Goal: Task Accomplishment & Management: Use online tool/utility

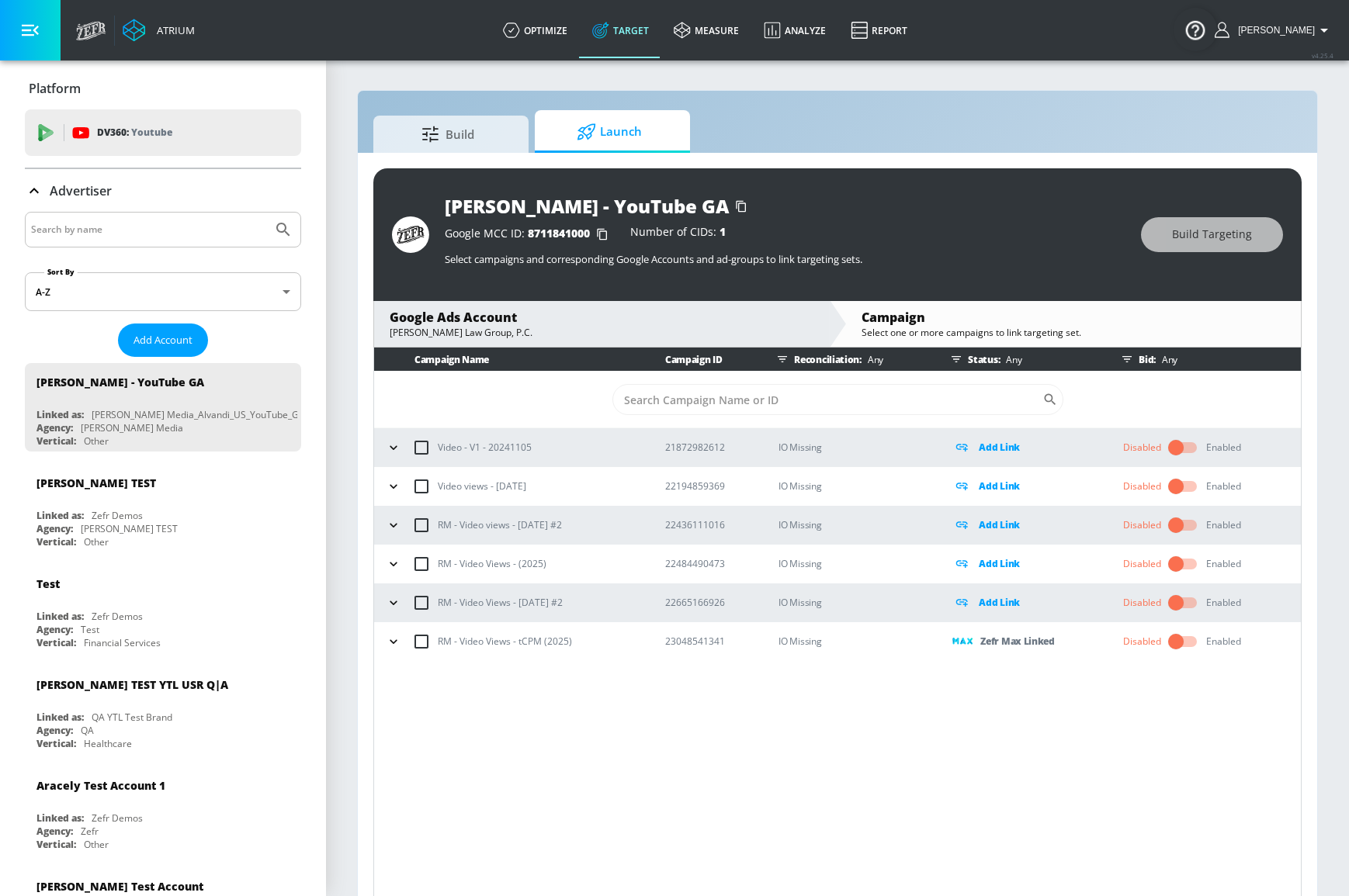
scroll to position [21, 0]
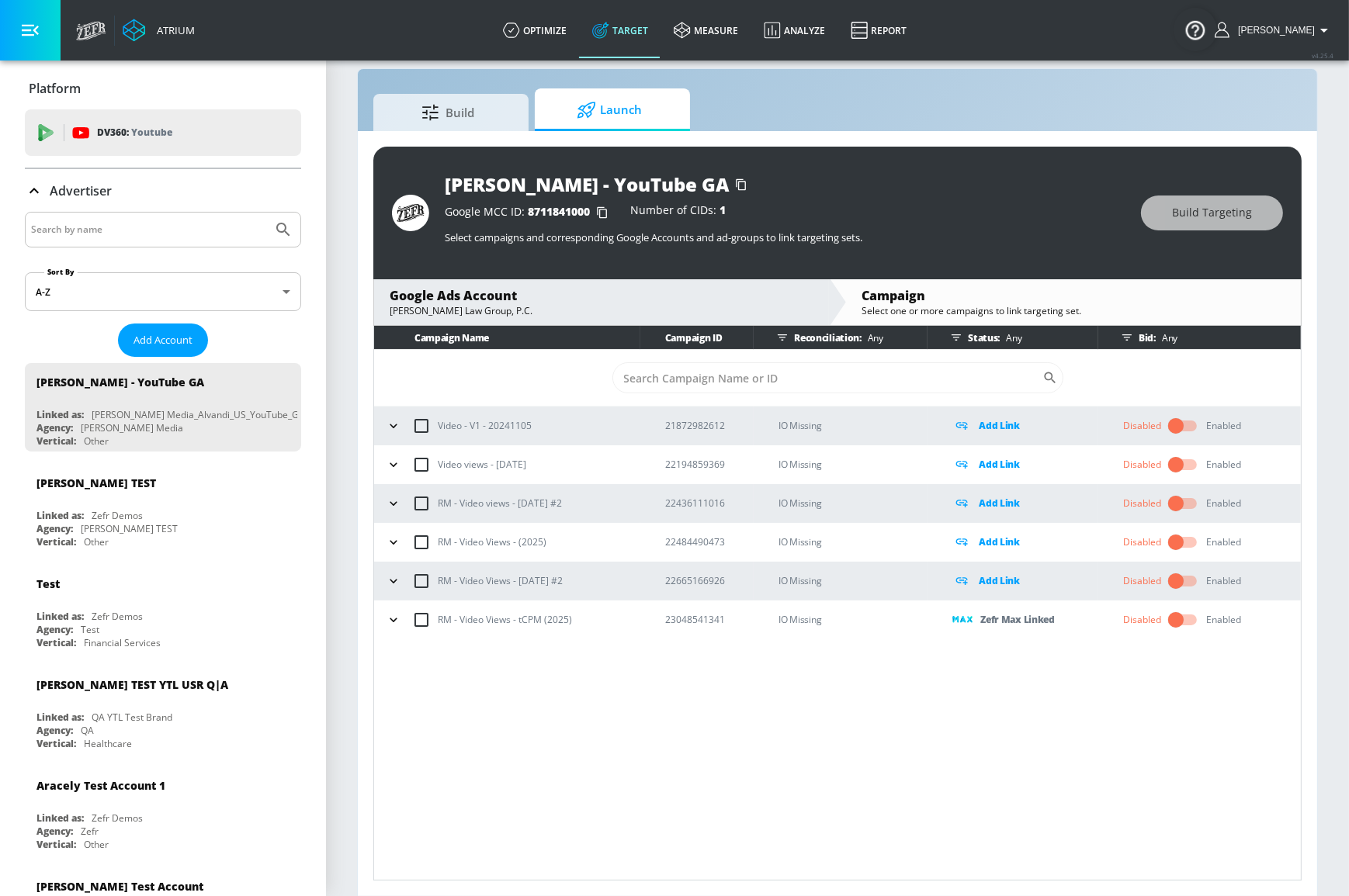
click at [641, 37] on link "Target" at bounding box center [620, 29] width 81 height 56
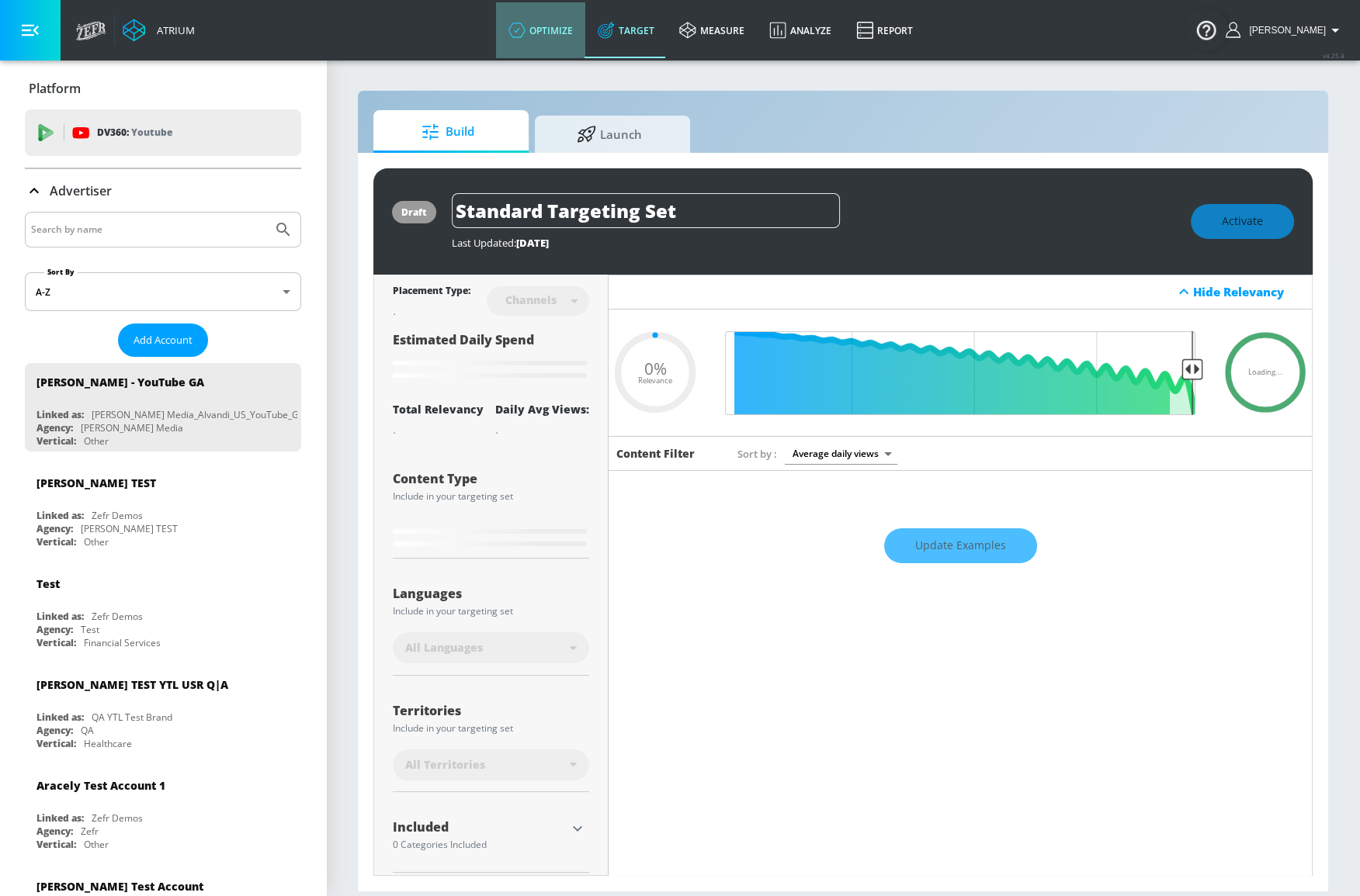
click at [561, 32] on link "optimize" at bounding box center [540, 29] width 89 height 56
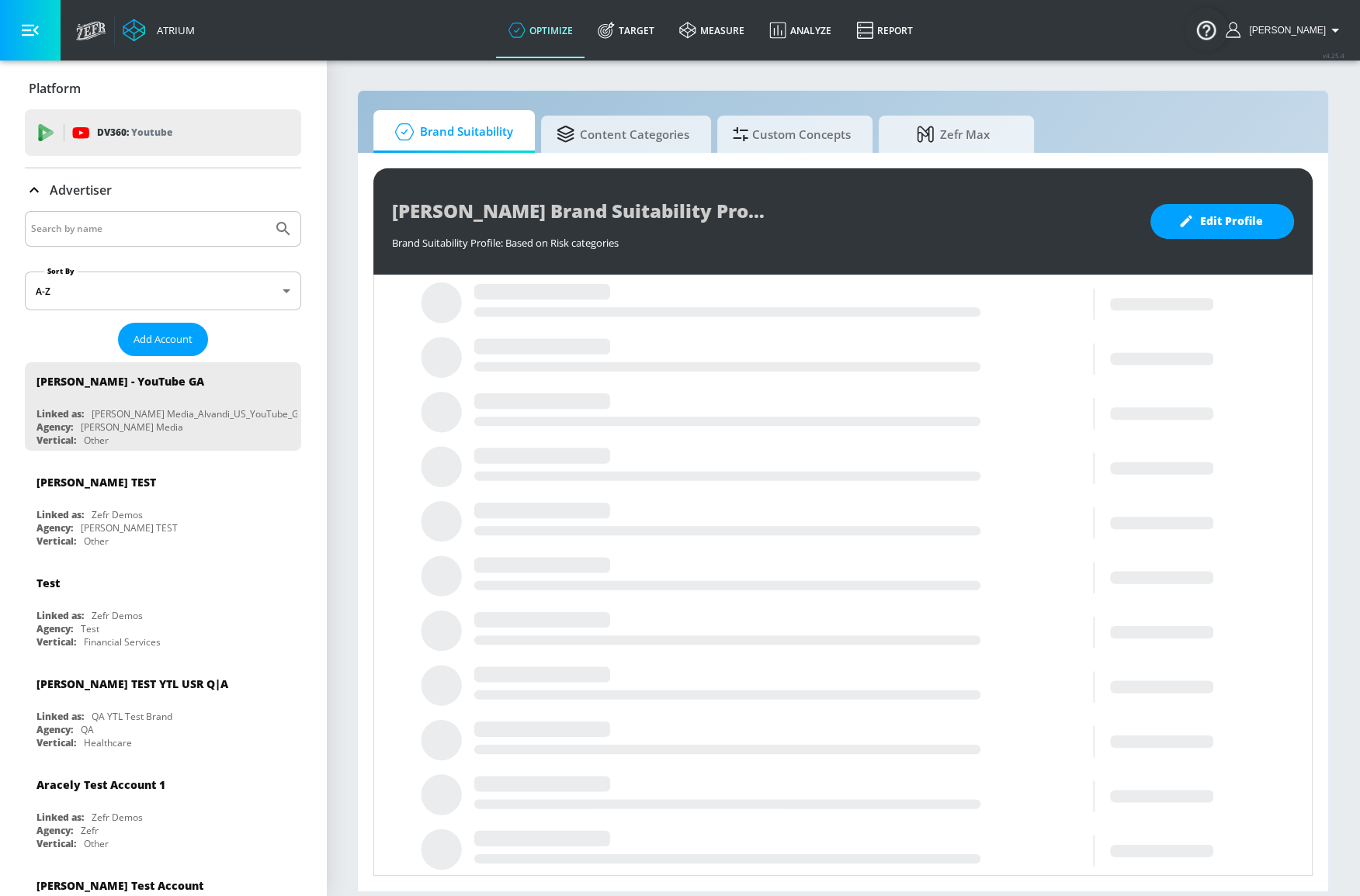
click at [210, 219] on input "Search by name" at bounding box center [148, 228] width 235 height 20
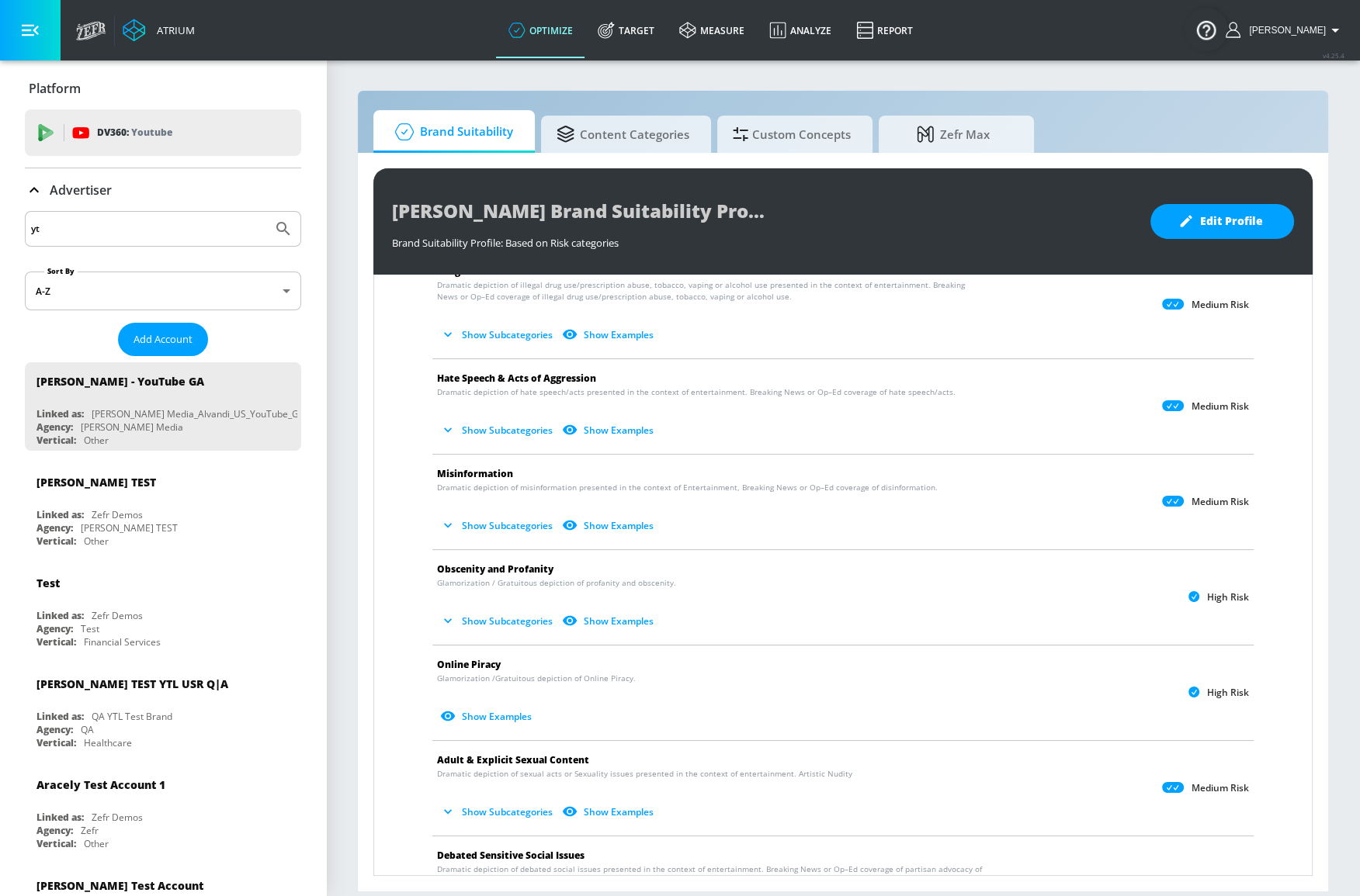
scroll to position [423, 0]
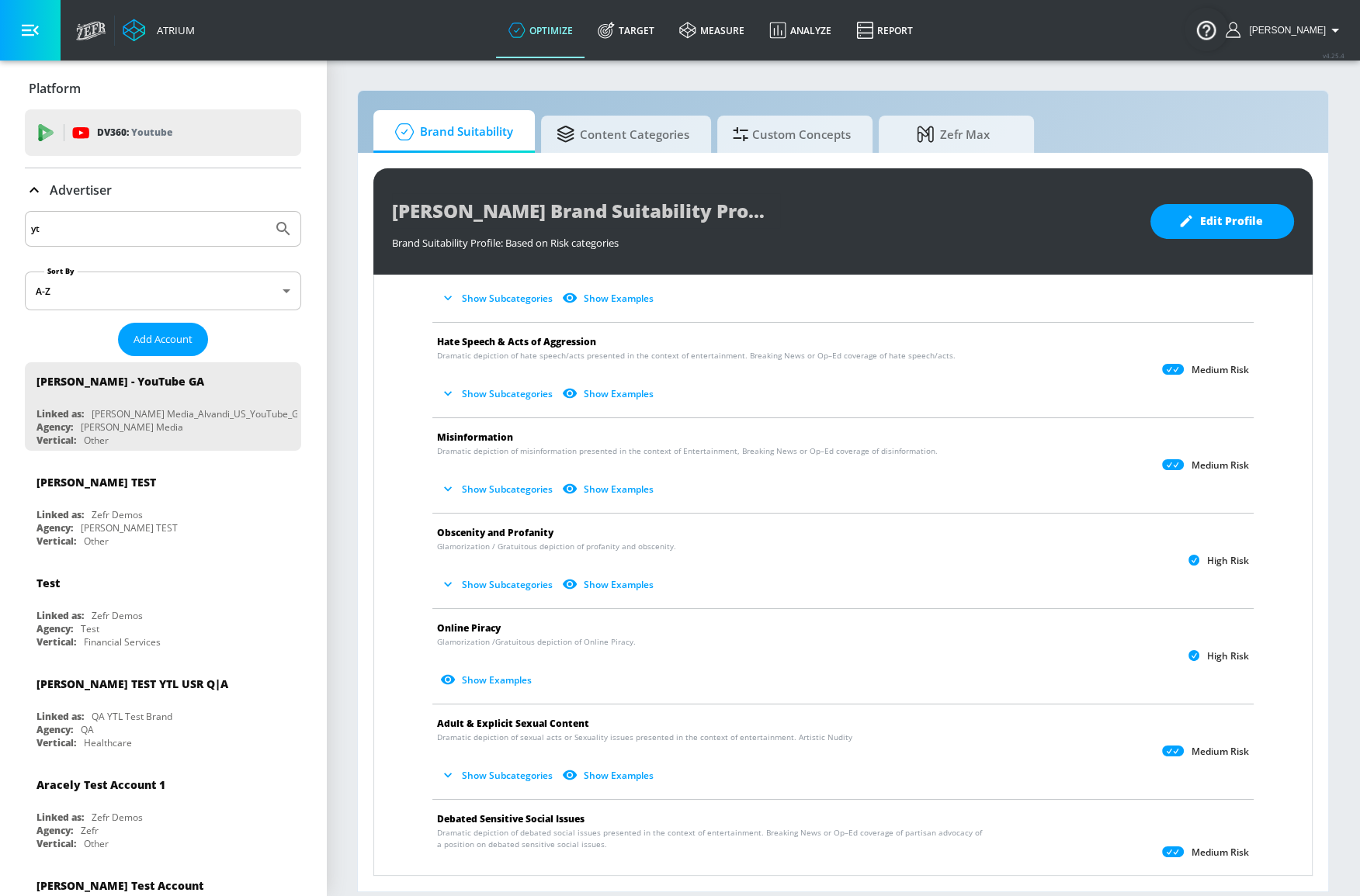
drag, startPoint x: 163, startPoint y: 235, endPoint x: -172, endPoint y: 222, distance: 335.3
click at [0, 222] on html "Atrium optimize Target measure Analyze Report optimize Target measure Analyze R…" at bounding box center [680, 448] width 1360 height 896
click at [267, 212] on button "Submit Search" at bounding box center [283, 228] width 34 height 34
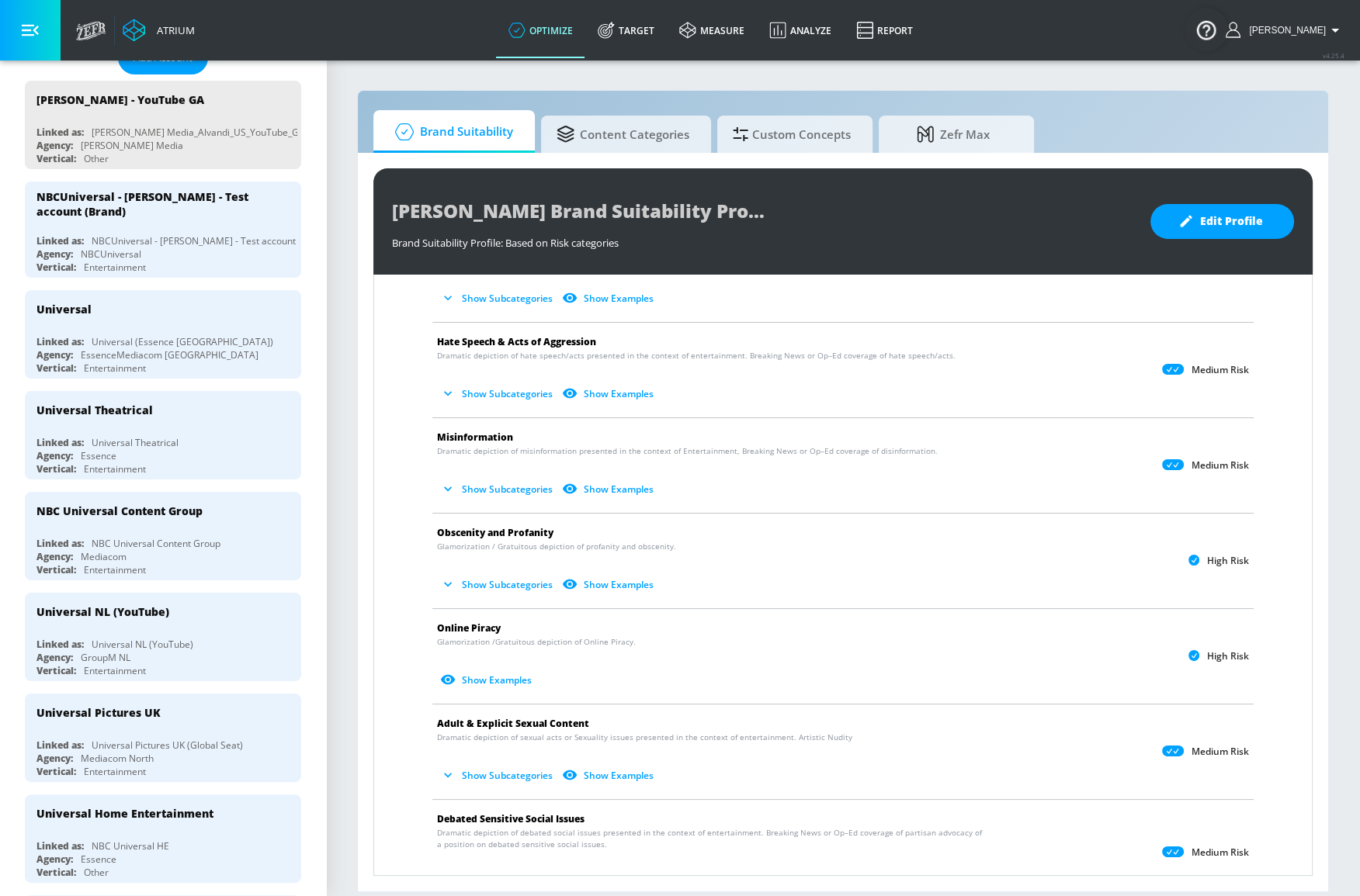
scroll to position [0, 0]
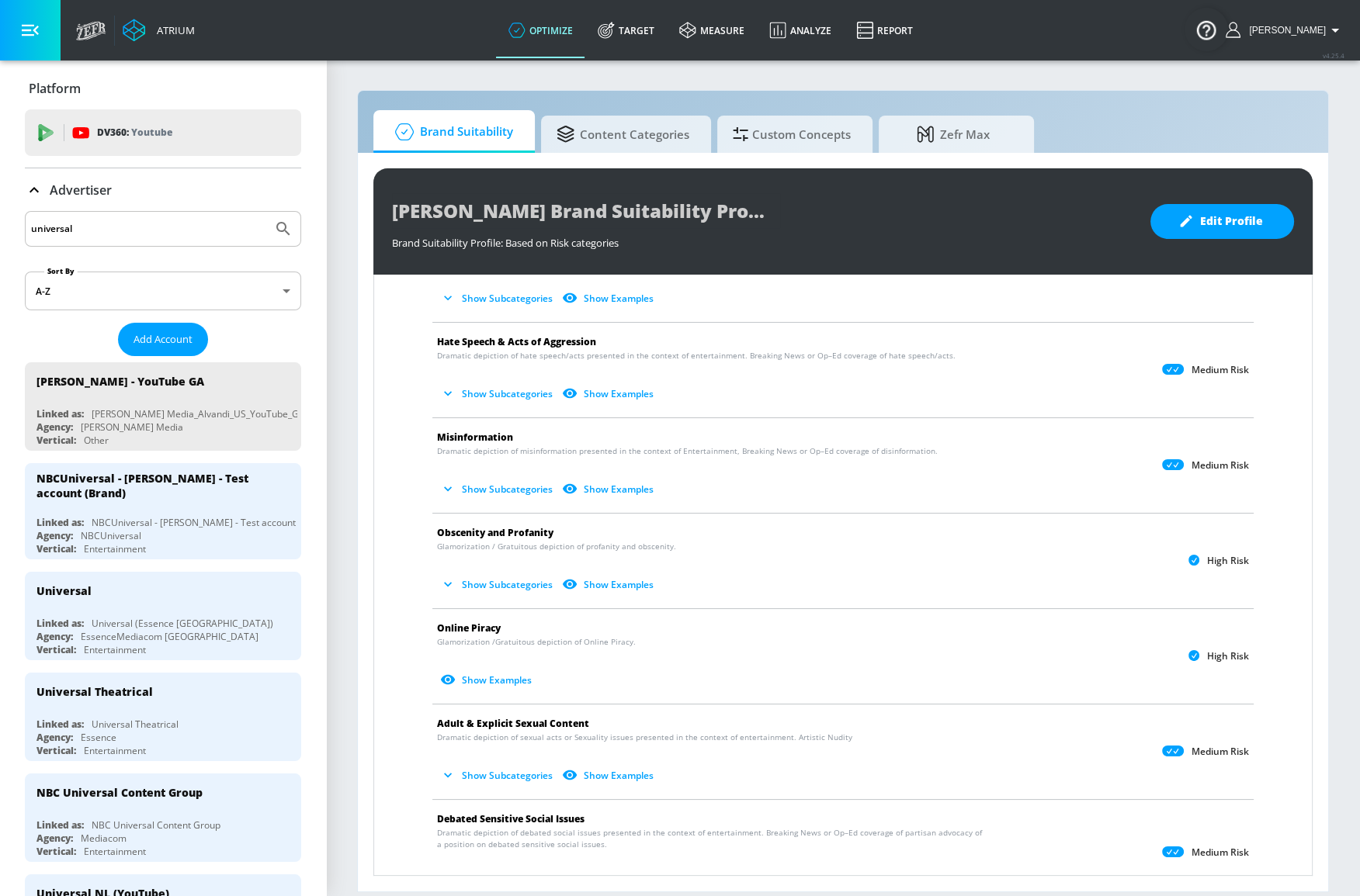
click at [114, 225] on input "universal" at bounding box center [148, 228] width 235 height 20
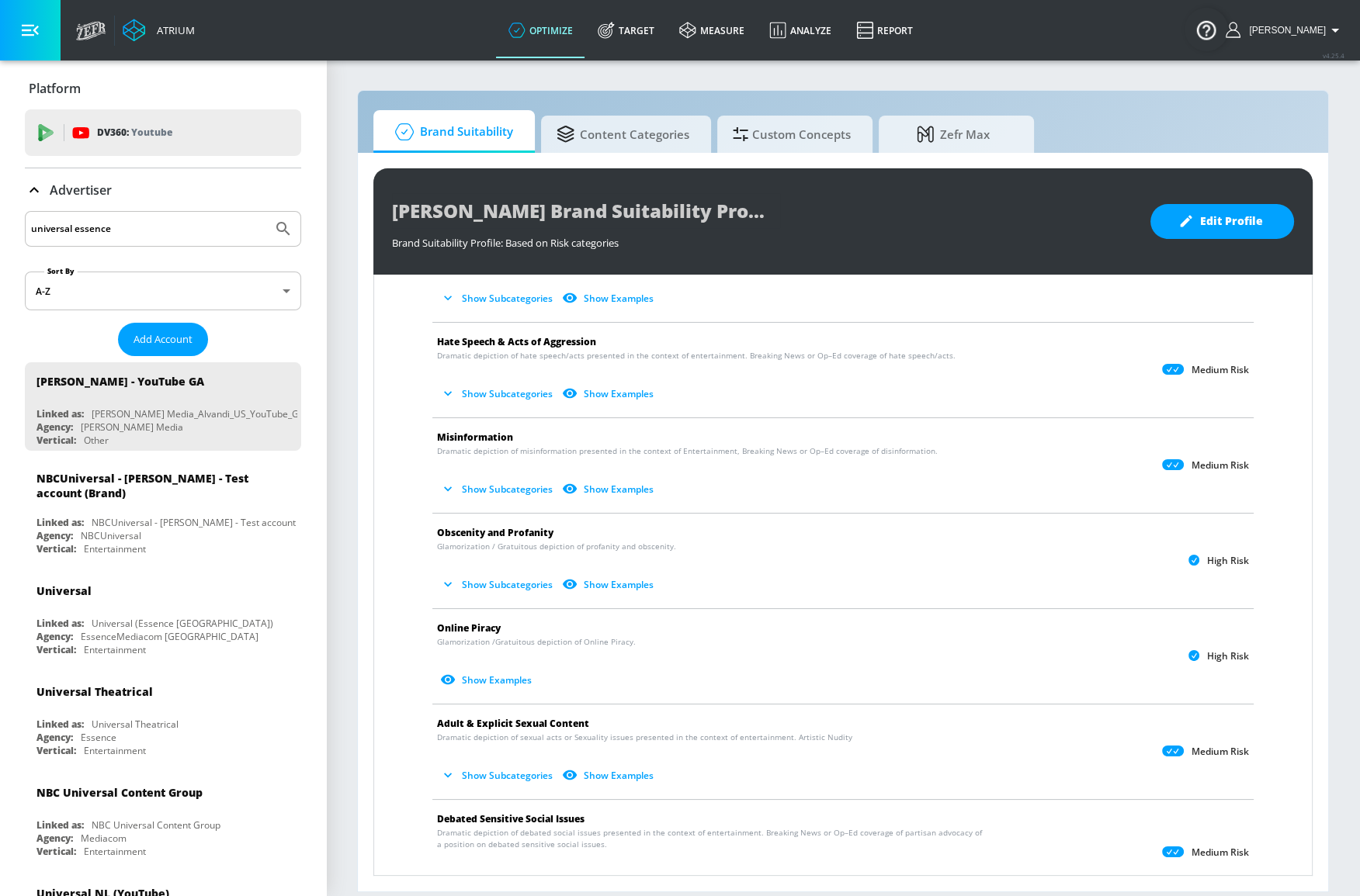
click at [267, 212] on button "Submit Search" at bounding box center [283, 228] width 34 height 34
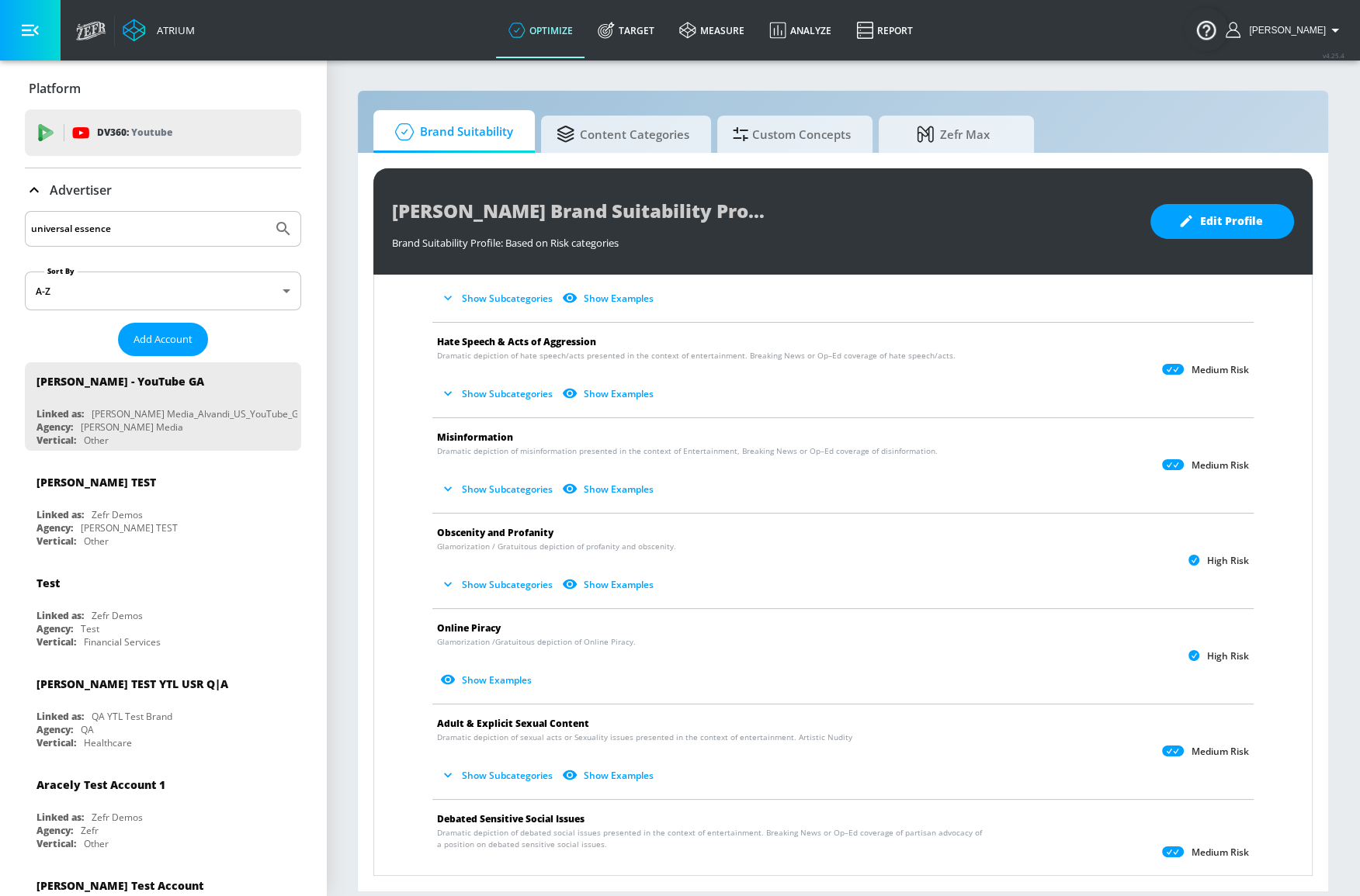
drag, startPoint x: 135, startPoint y: 232, endPoint x: -45, endPoint y: 218, distance: 180.5
click at [0, 218] on html "Atrium optimize Target measure Analyze Report optimize Target measure Analyze R…" at bounding box center [680, 448] width 1360 height 896
click at [267, 212] on button "Submit Search" at bounding box center [283, 228] width 34 height 34
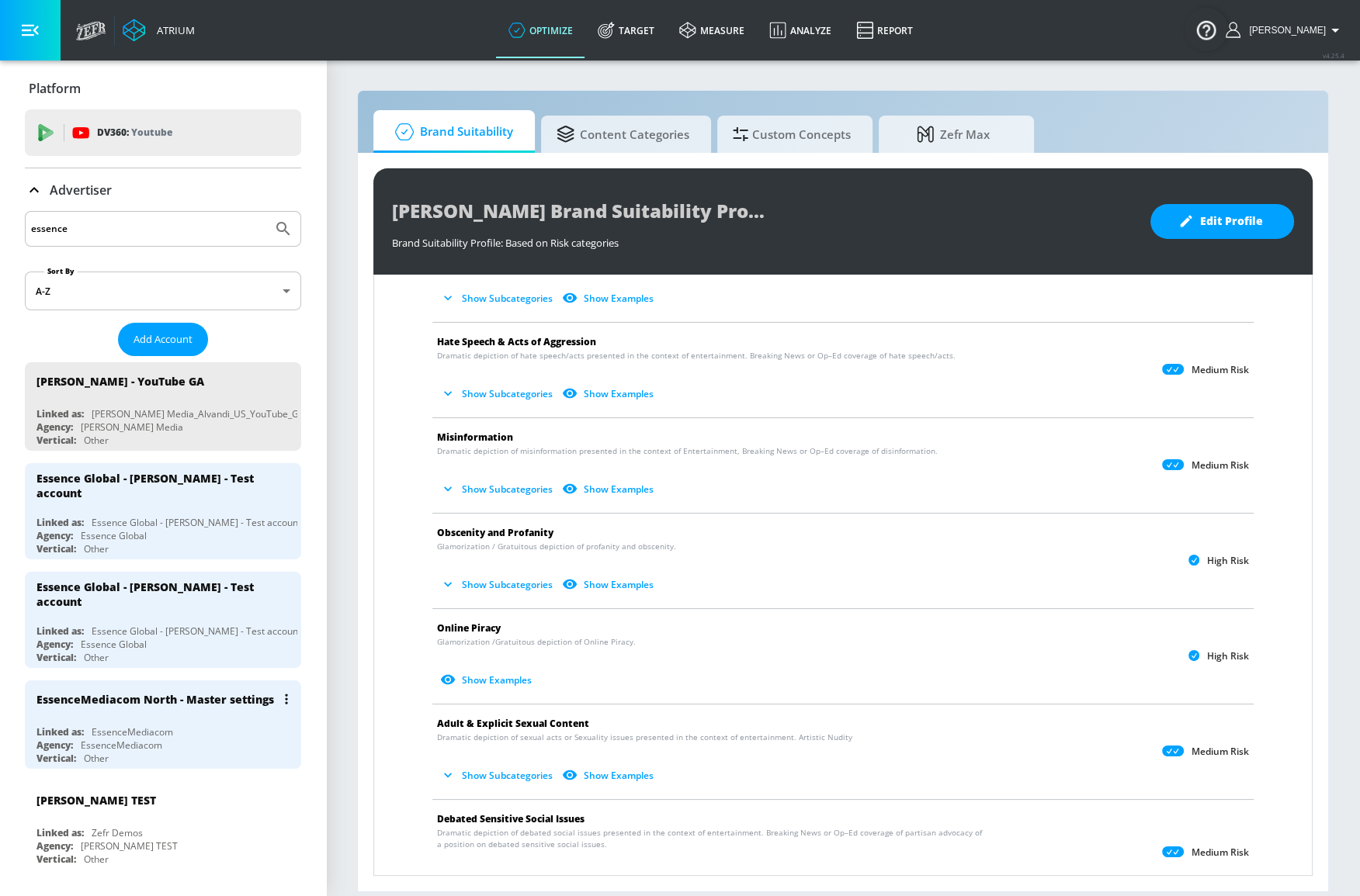
click at [210, 699] on div "EssenceMediacom North - Master settings" at bounding box center [154, 699] width 237 height 15
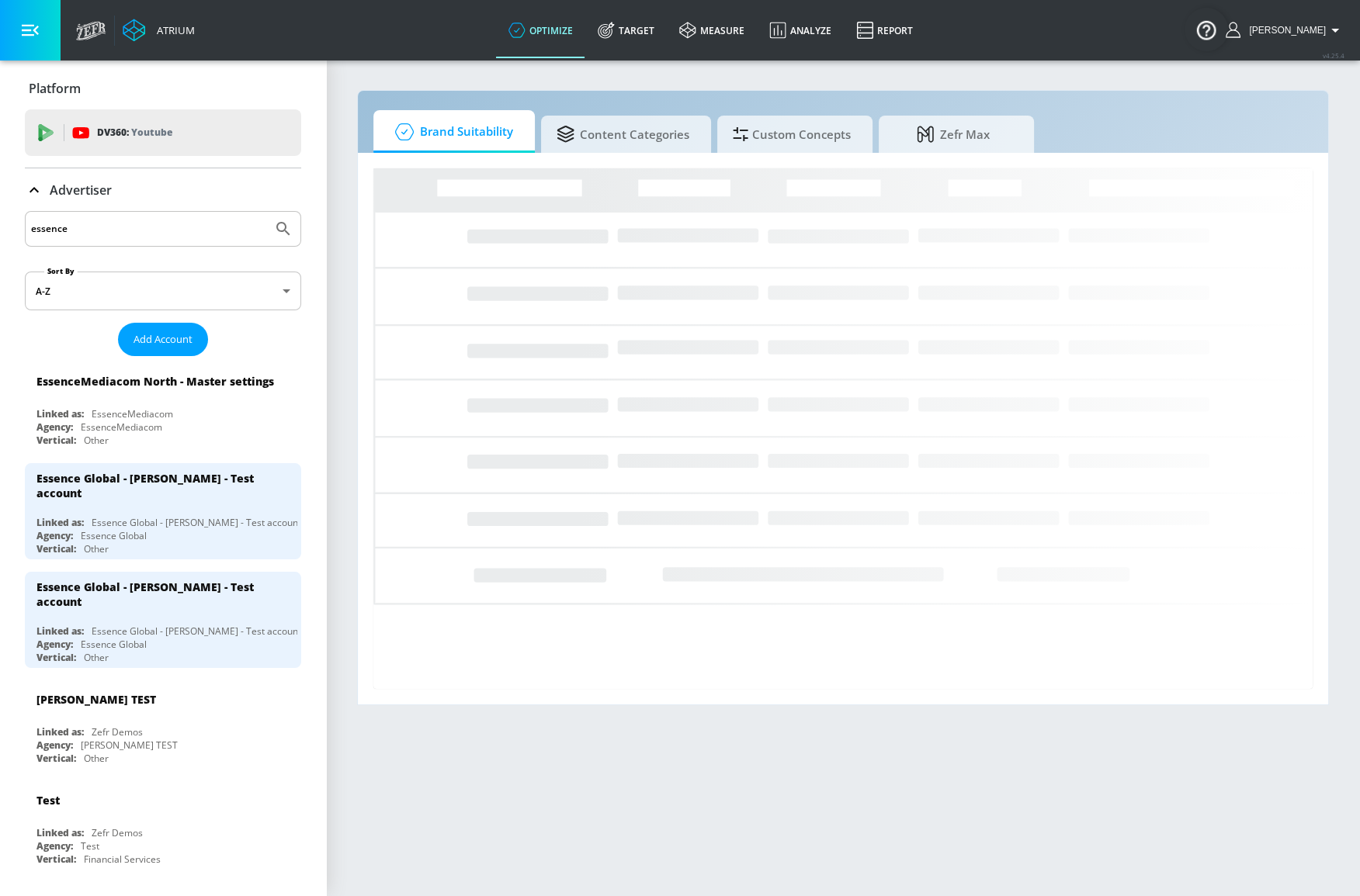
drag, startPoint x: 151, startPoint y: 226, endPoint x: -77, endPoint y: 224, distance: 228.0
click at [0, 224] on html "Atrium optimize Target measure Analyze Report optimize Target measure Analyze R…" at bounding box center [680, 448] width 1360 height 896
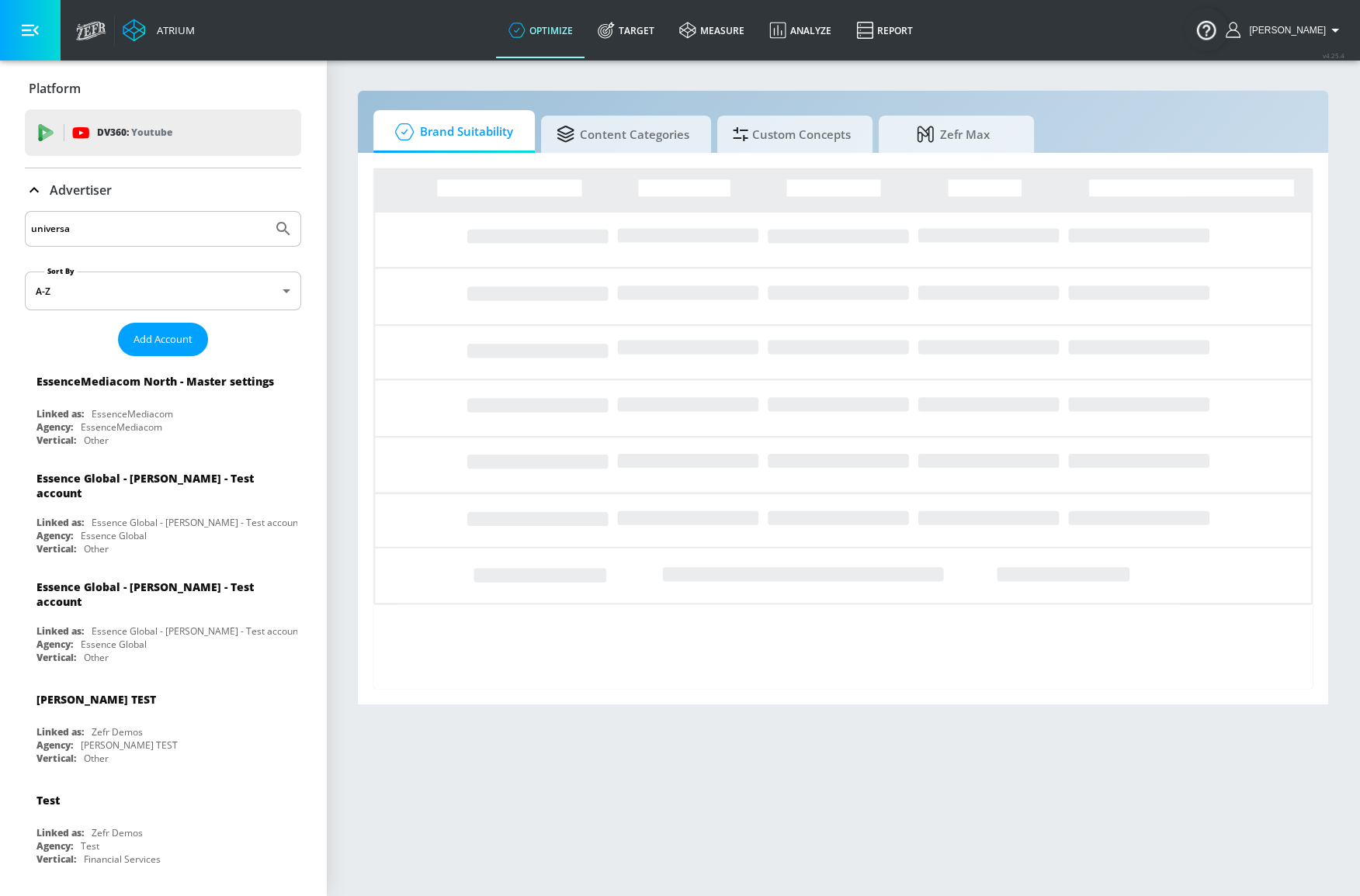
type input "universal"
click at [267, 212] on button "Submit Search" at bounding box center [283, 228] width 34 height 34
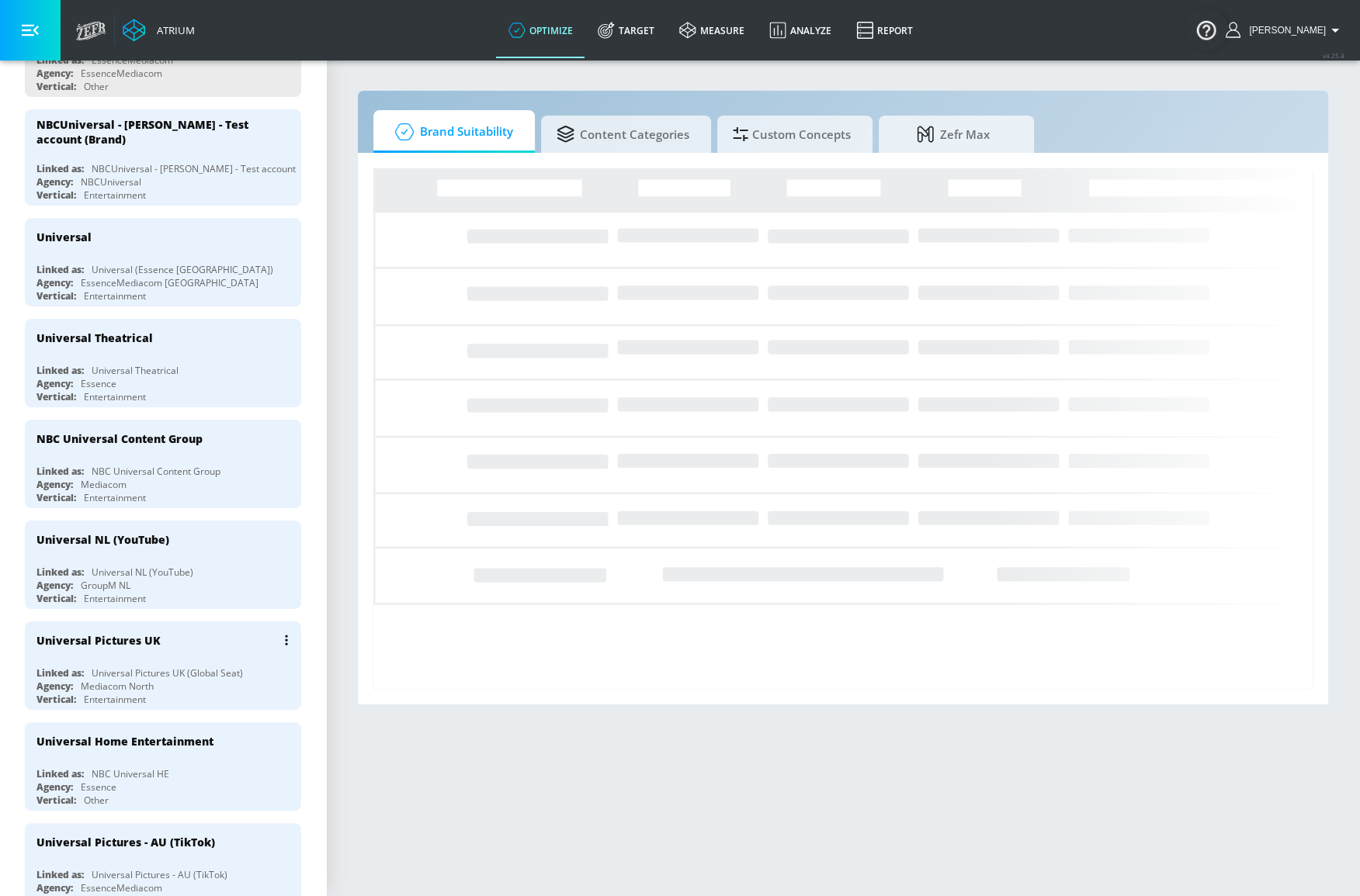
scroll to position [352, 0]
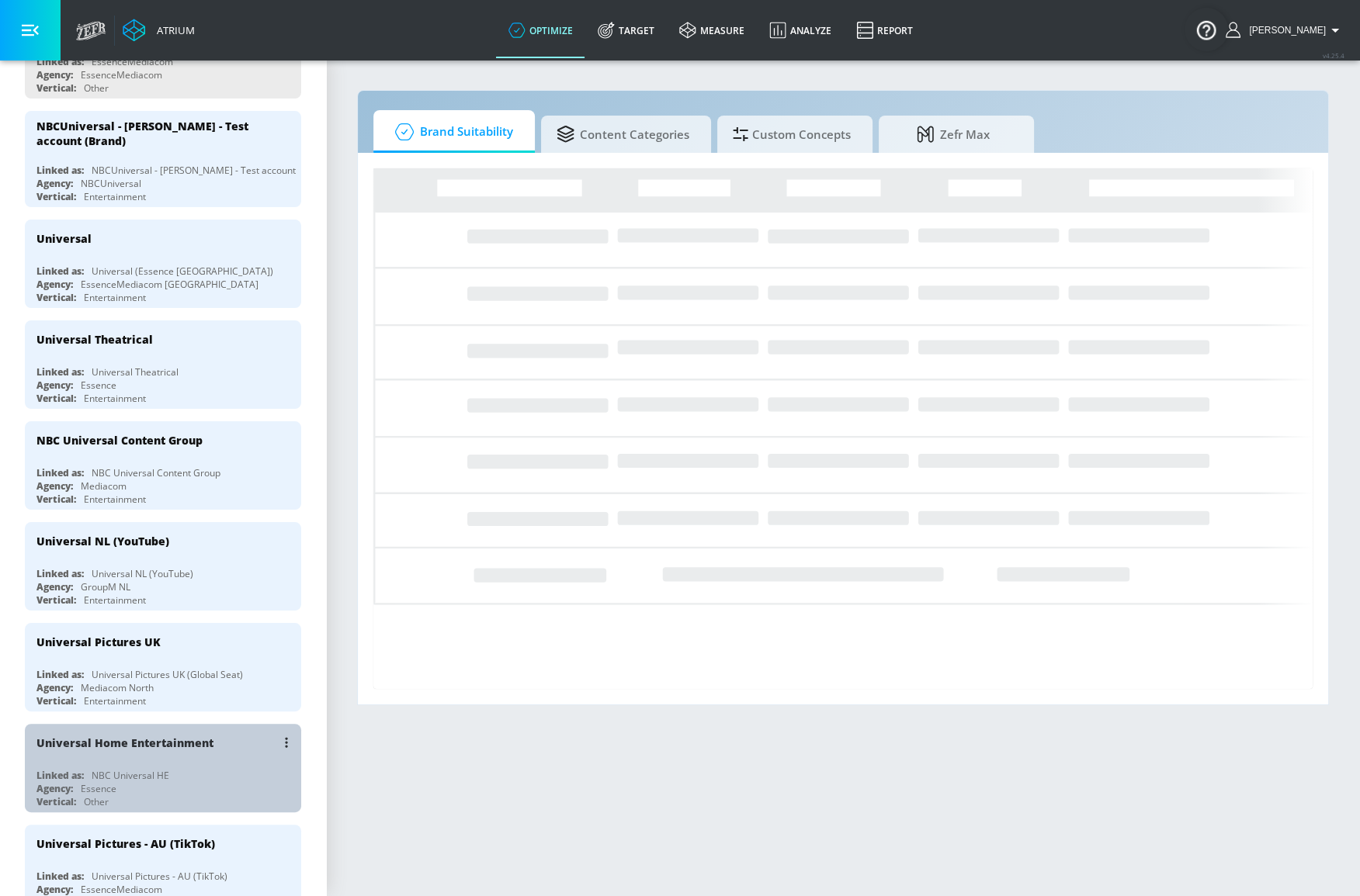
click at [198, 753] on div "Universal Home Entertainment" at bounding box center [166, 743] width 261 height 37
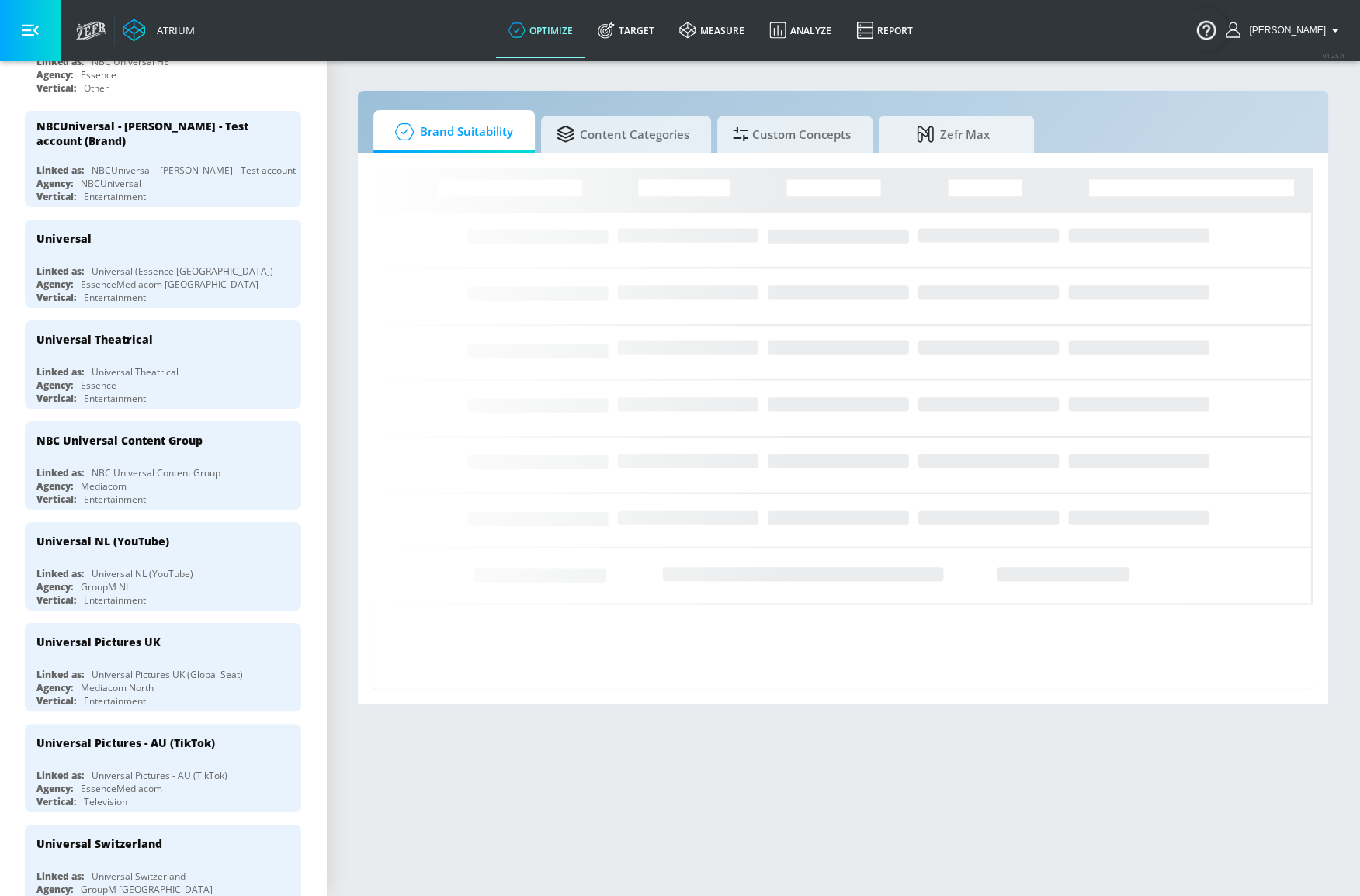
click at [332, 231] on section "Brand Suitability Content Categories Custom Concepts Zefr Max Loading..." at bounding box center [843, 477] width 1034 height 837
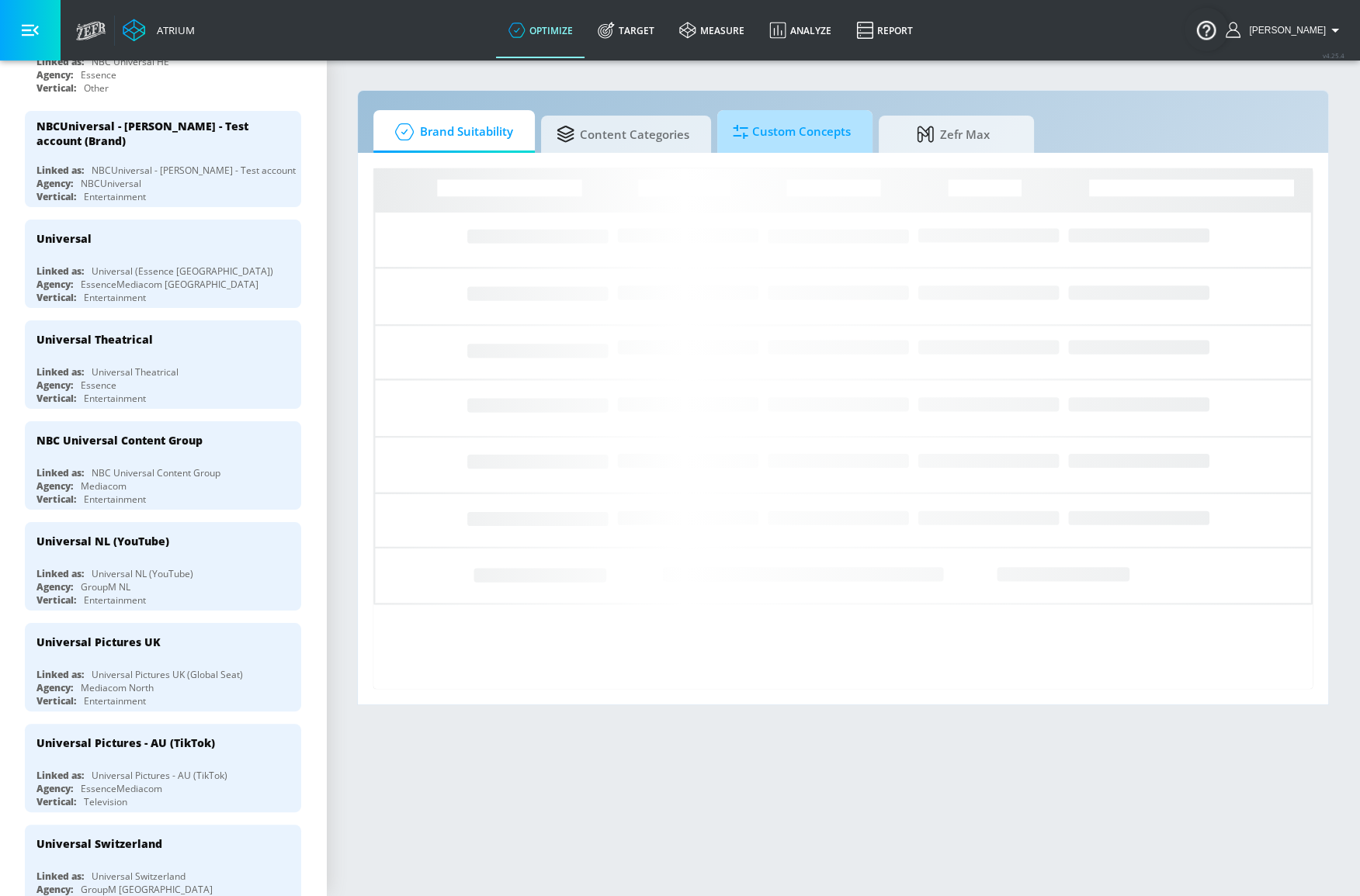
click at [755, 135] on span "Custom Concepts" at bounding box center [792, 132] width 118 height 37
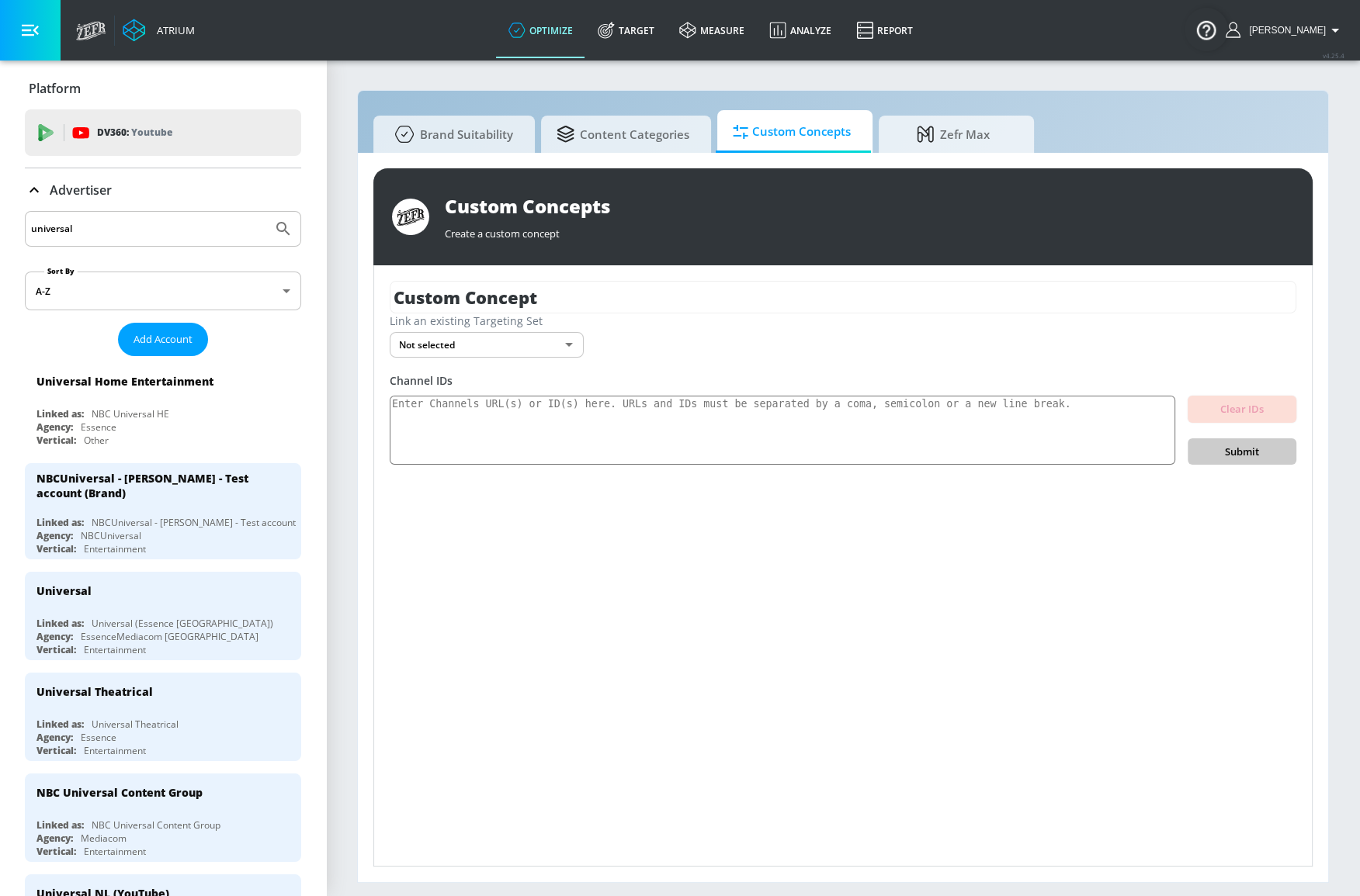
click at [81, 189] on p "Advertiser" at bounding box center [81, 189] width 62 height 17
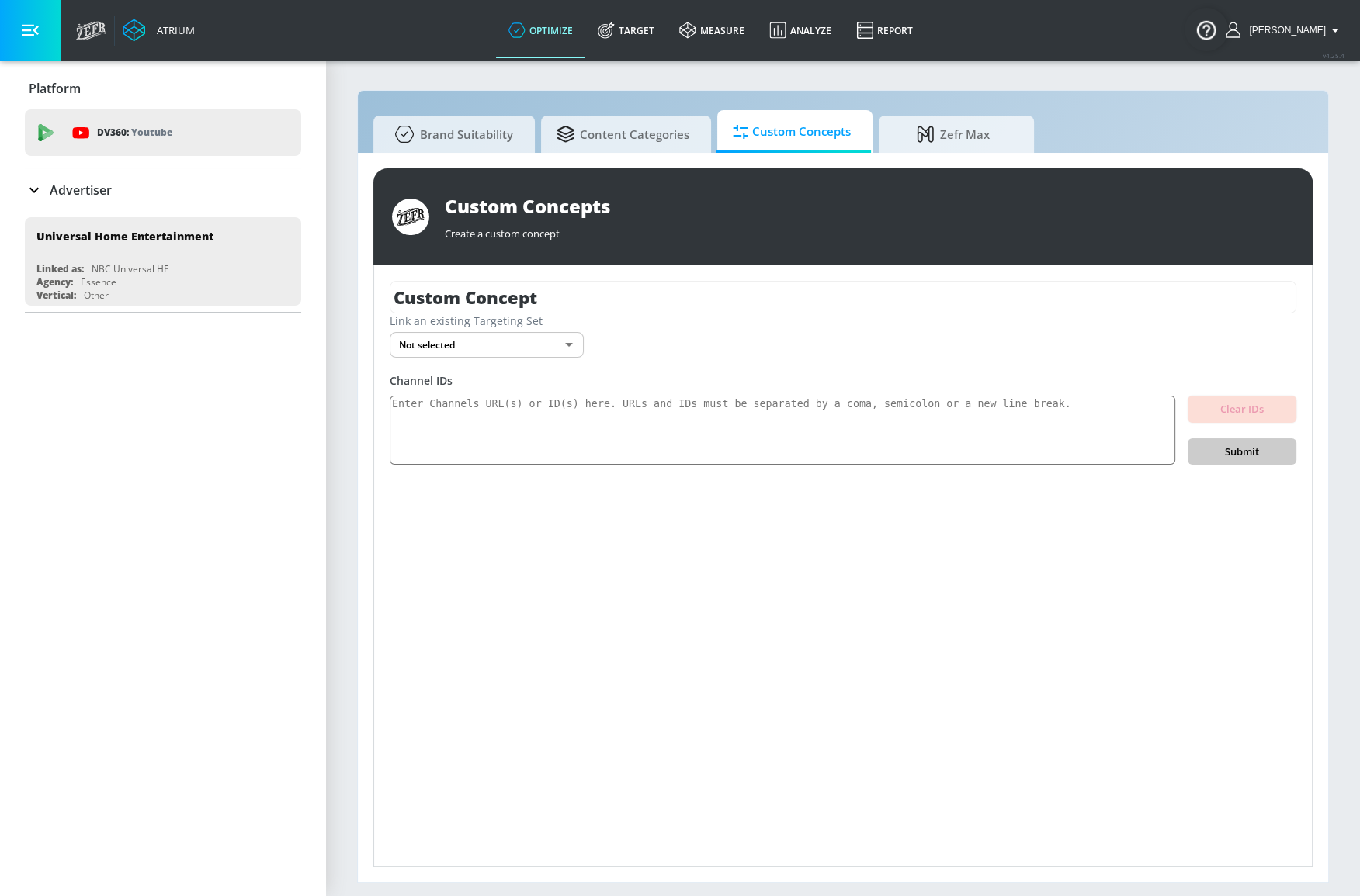
click at [22, 183] on div "Platform DV360: Youtube DV360: Youtube Advertiser universal Sort By A-Z asc ​ A…" at bounding box center [163, 189] width 326 height 259
click at [28, 188] on icon at bounding box center [33, 189] width 19 height 19
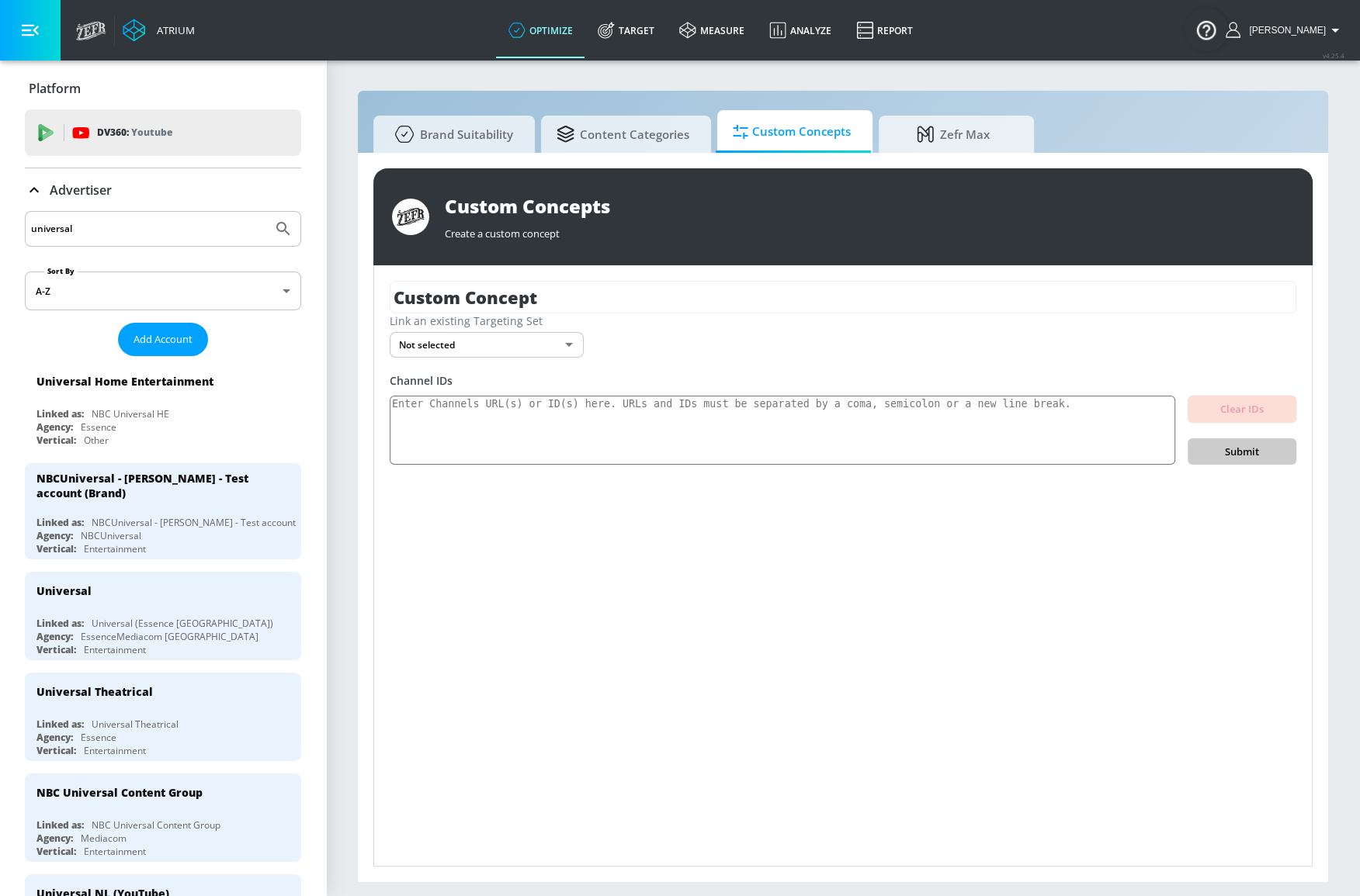
click at [36, 186] on icon at bounding box center [33, 189] width 19 height 19
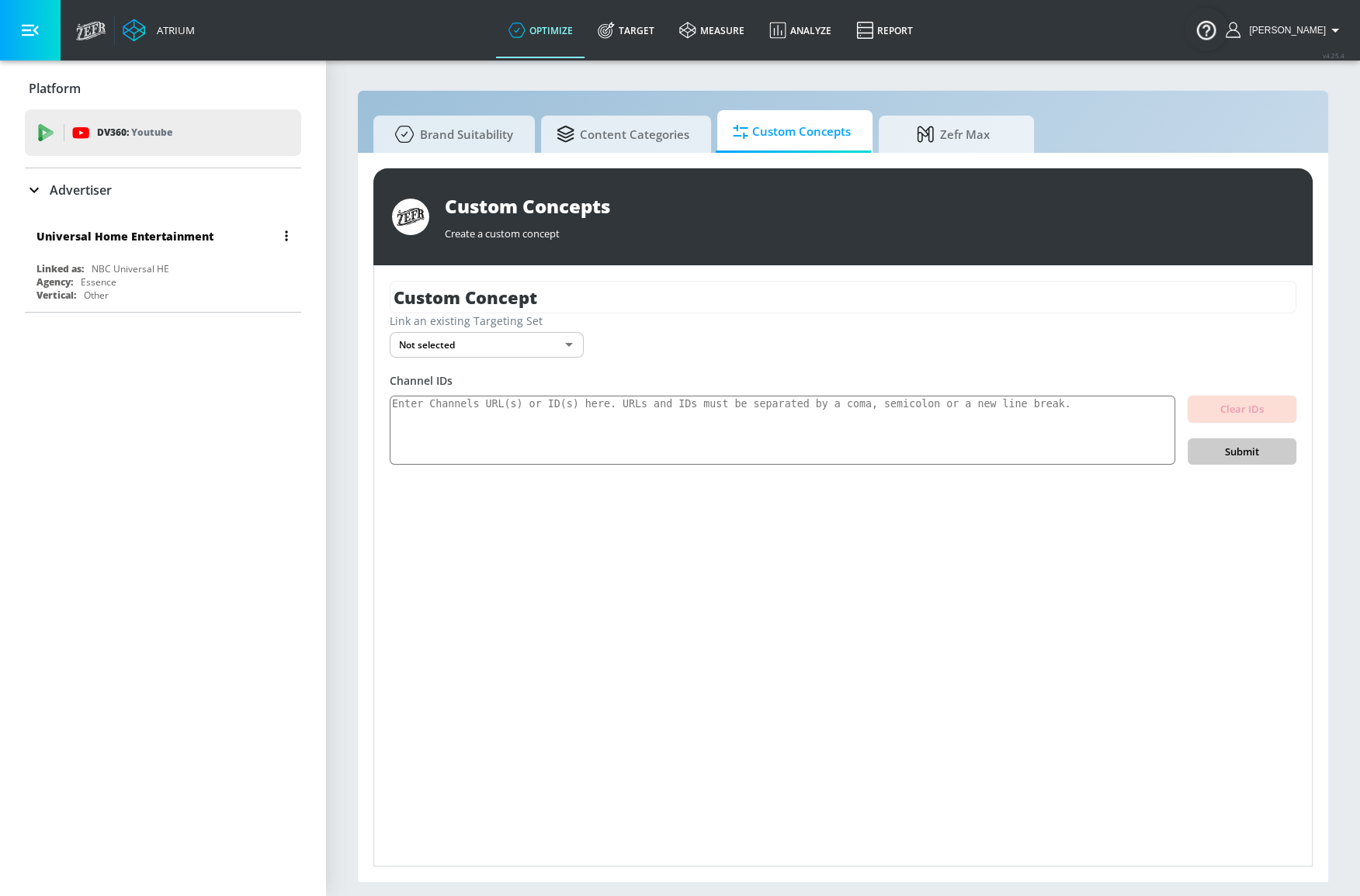
click at [175, 255] on div "Universal Home Entertainment Linked as: NBC Universal HE Agency: Essence Vertic…" at bounding box center [162, 262] width 276 height 89
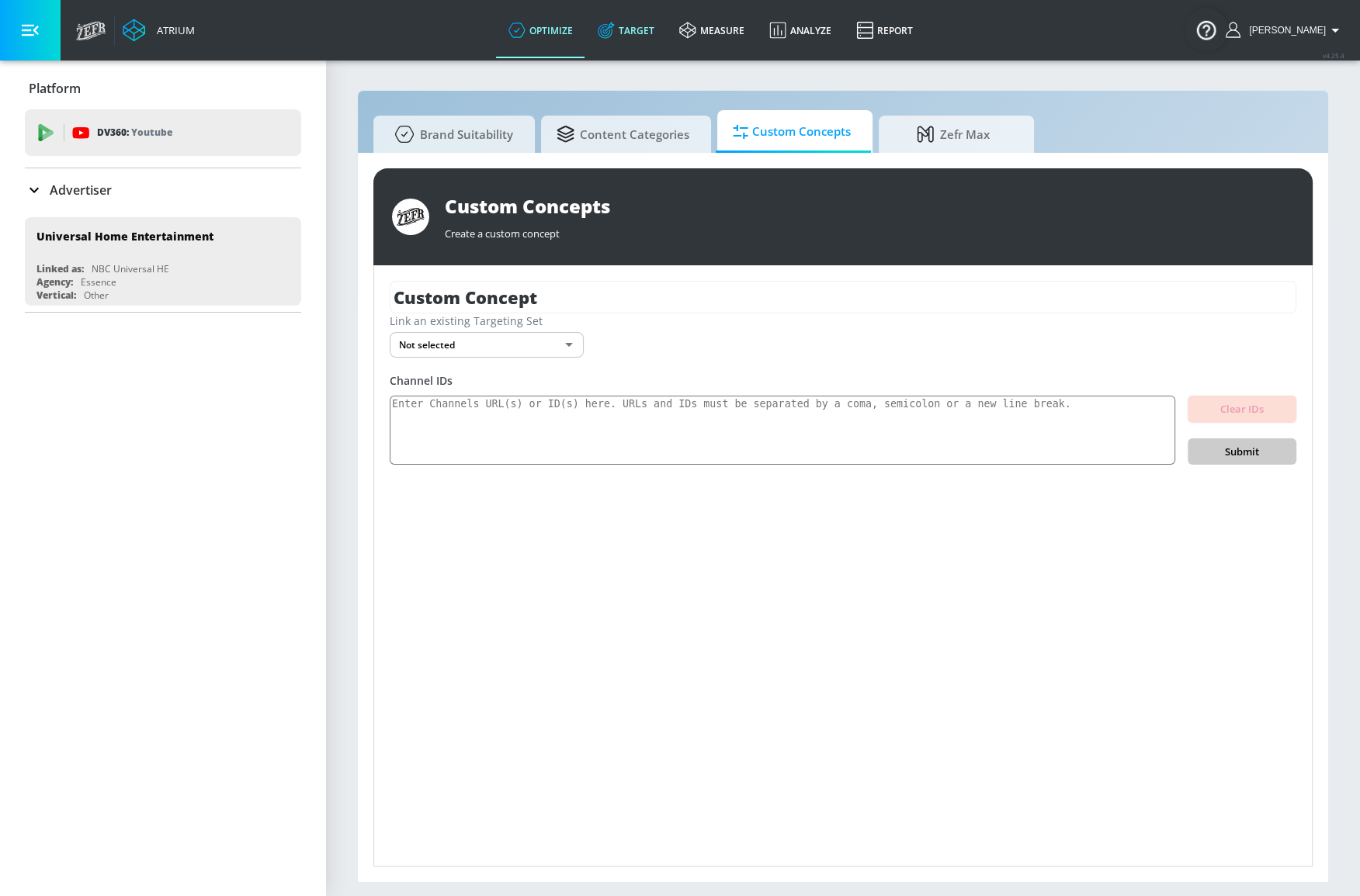
click at [659, 33] on link "Target" at bounding box center [625, 29] width 81 height 56
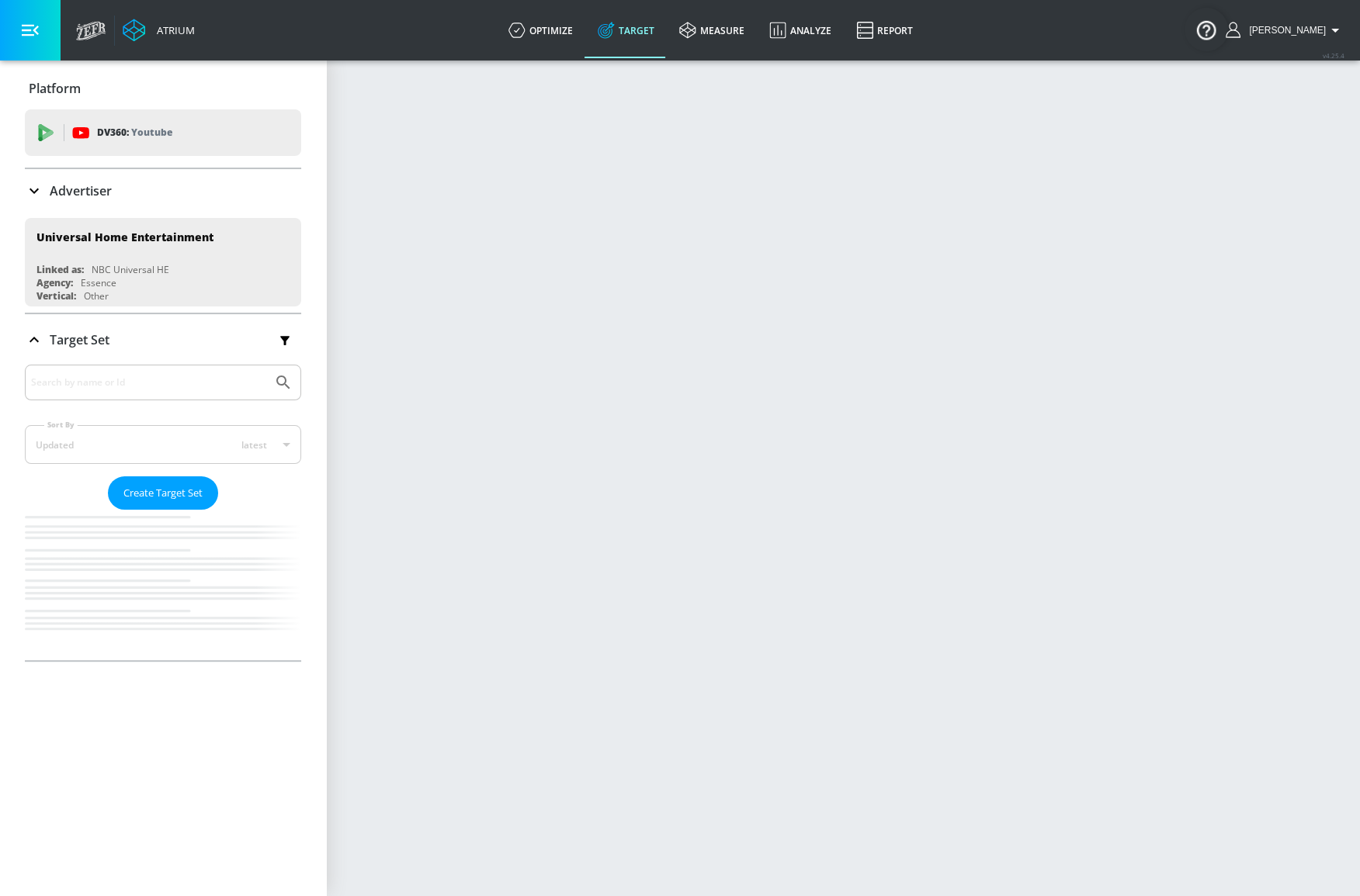
click at [160, 346] on div "Target Set" at bounding box center [162, 340] width 276 height 32
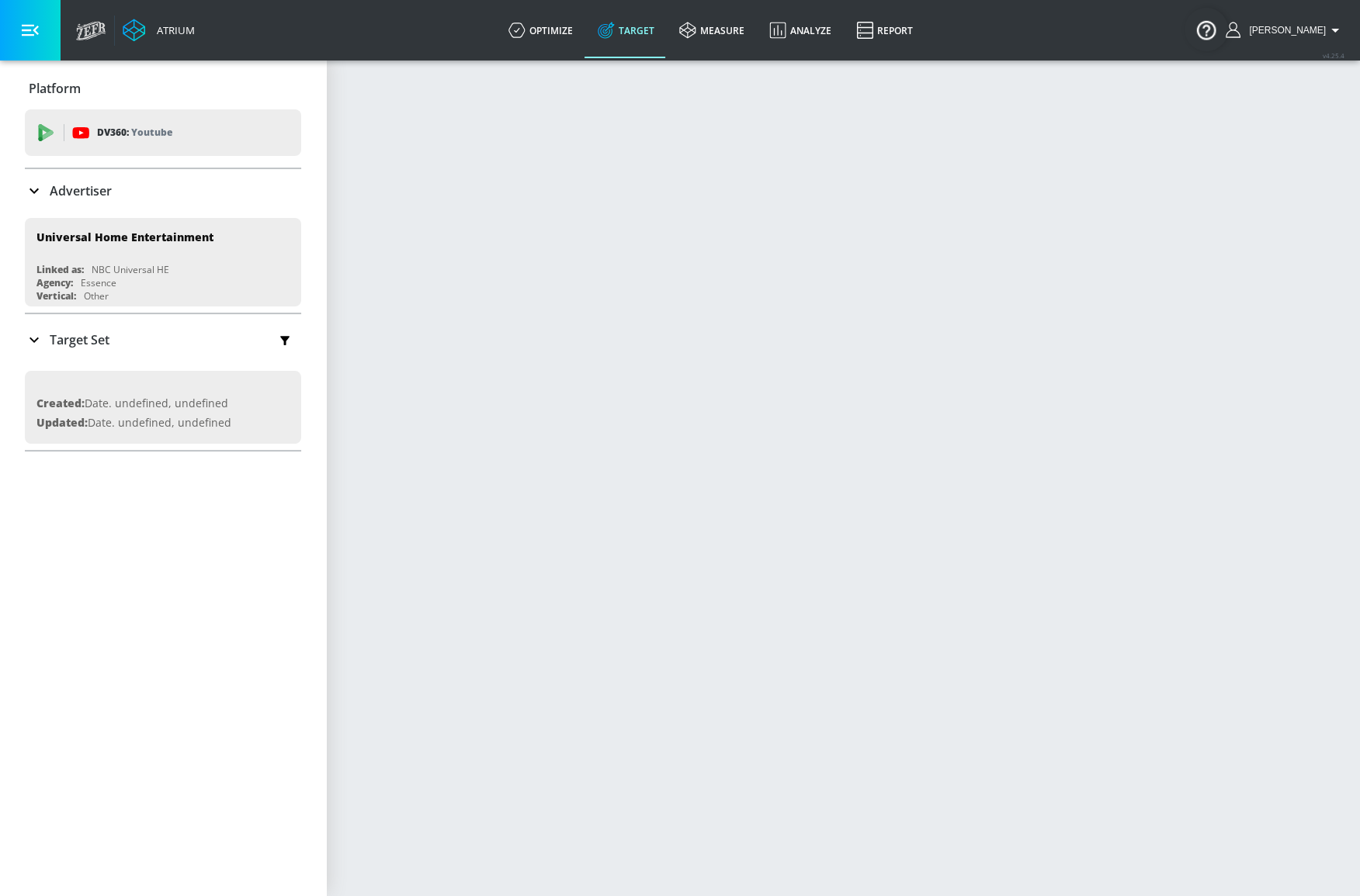
click at [160, 346] on div "Target Set" at bounding box center [162, 340] width 276 height 32
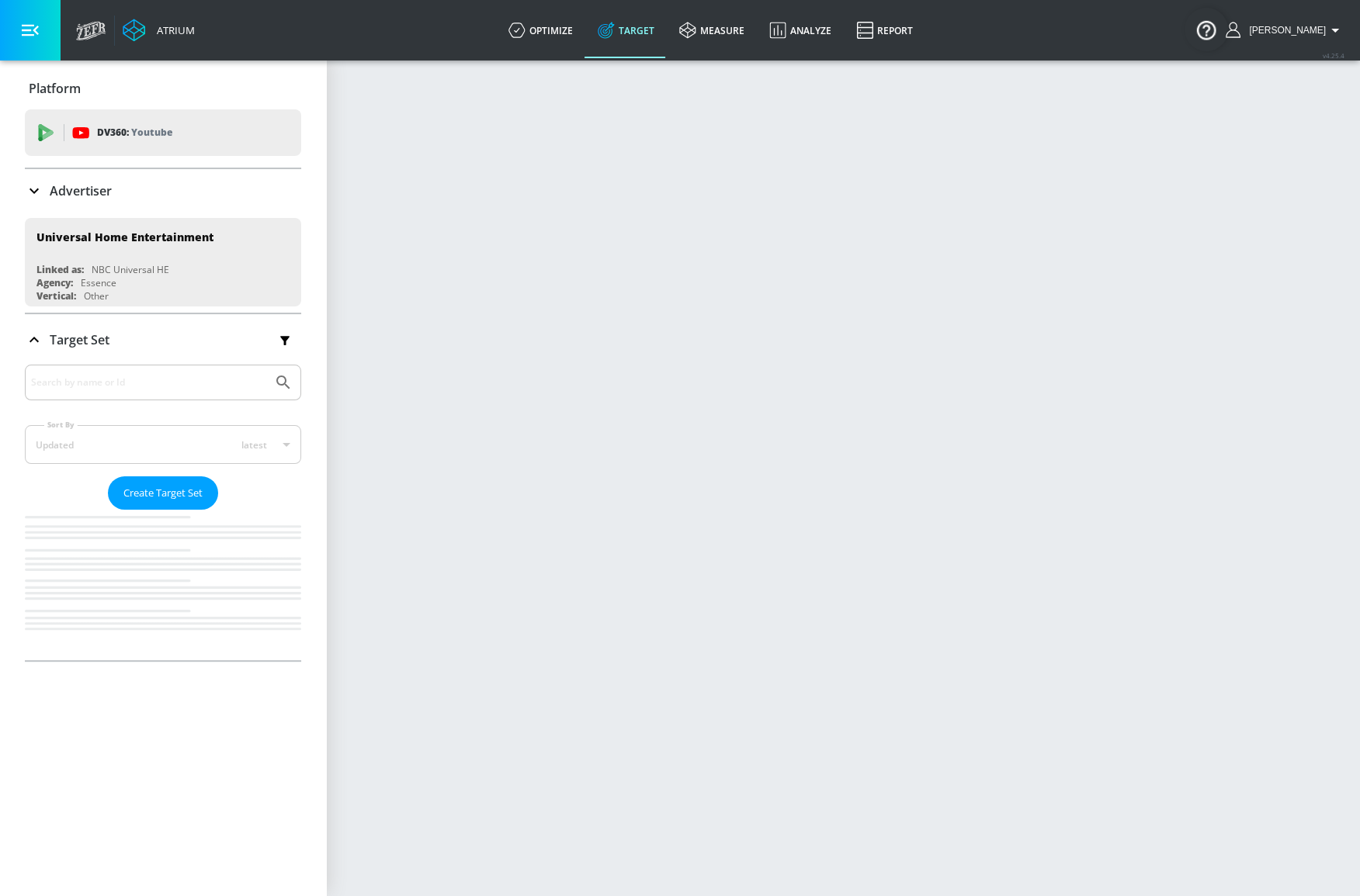
click at [104, 391] on div at bounding box center [162, 383] width 276 height 36
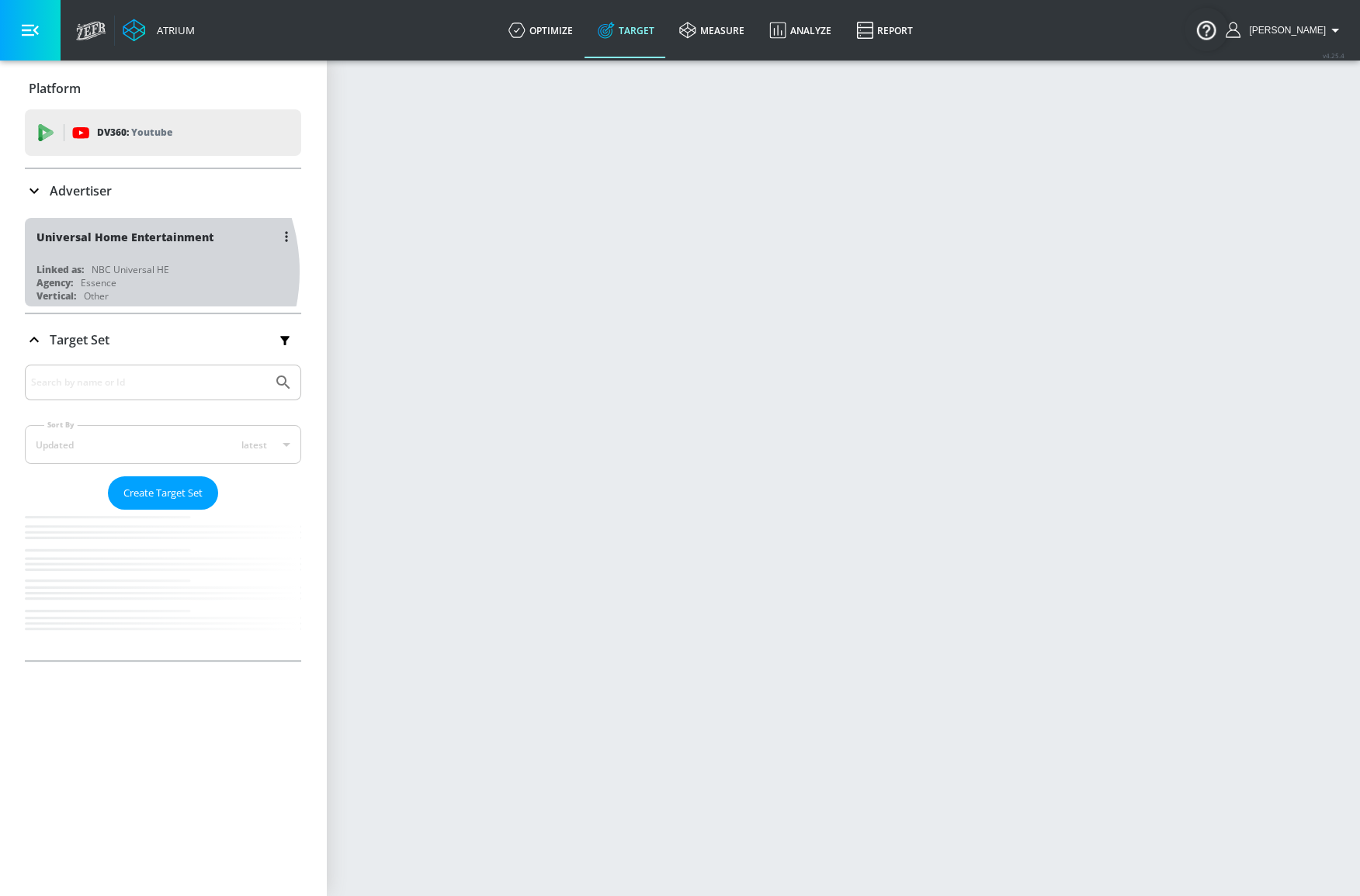
click at [118, 271] on div "NBC Universal HE" at bounding box center [131, 270] width 78 height 14
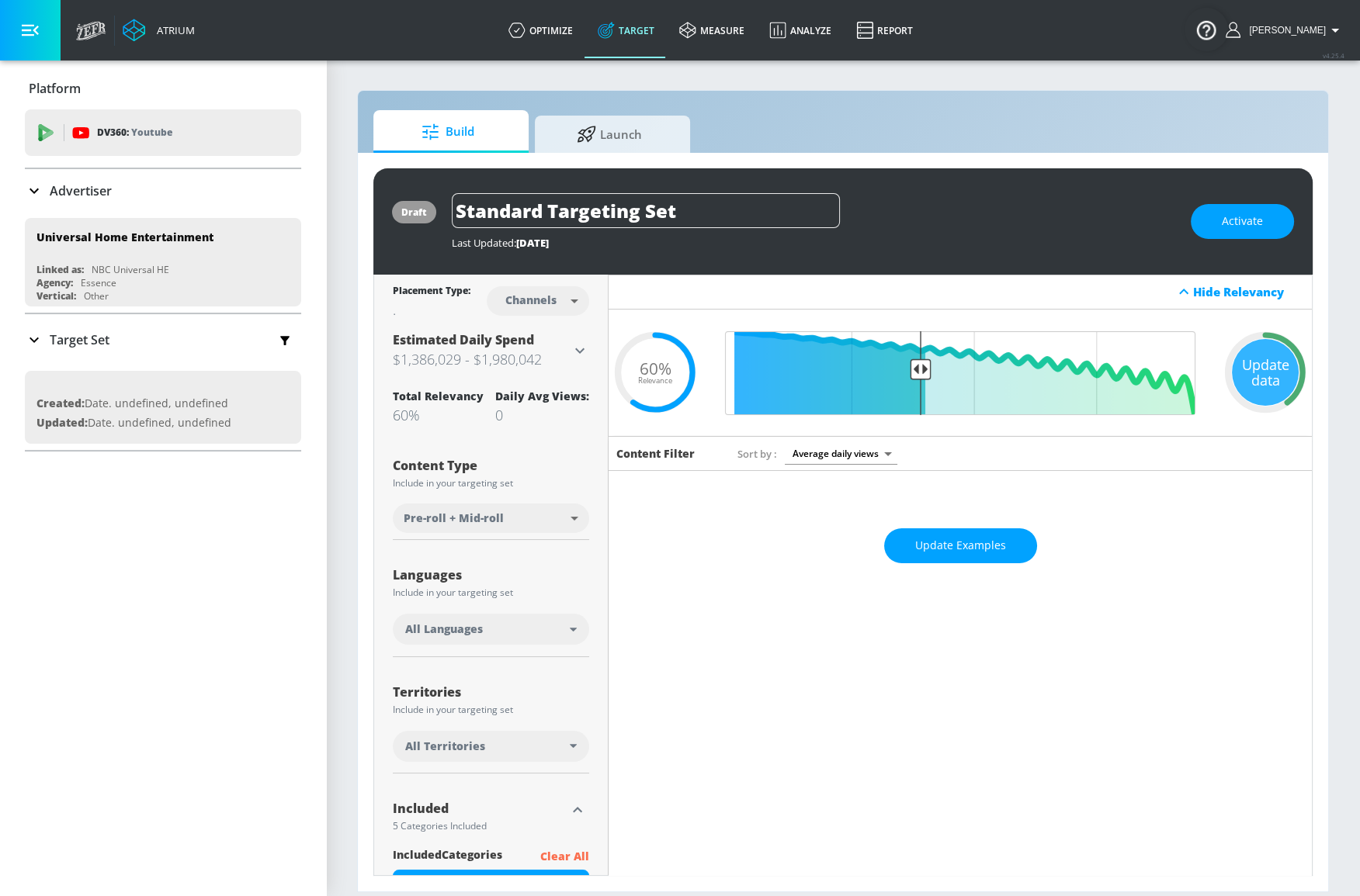
click at [314, 520] on div "Platform DV360: Youtube DV360: Youtube Advertiser Sort By A-Z asc ​ Add Account…" at bounding box center [163, 478] width 326 height 835
click at [103, 189] on p "Advertiser" at bounding box center [81, 190] width 62 height 17
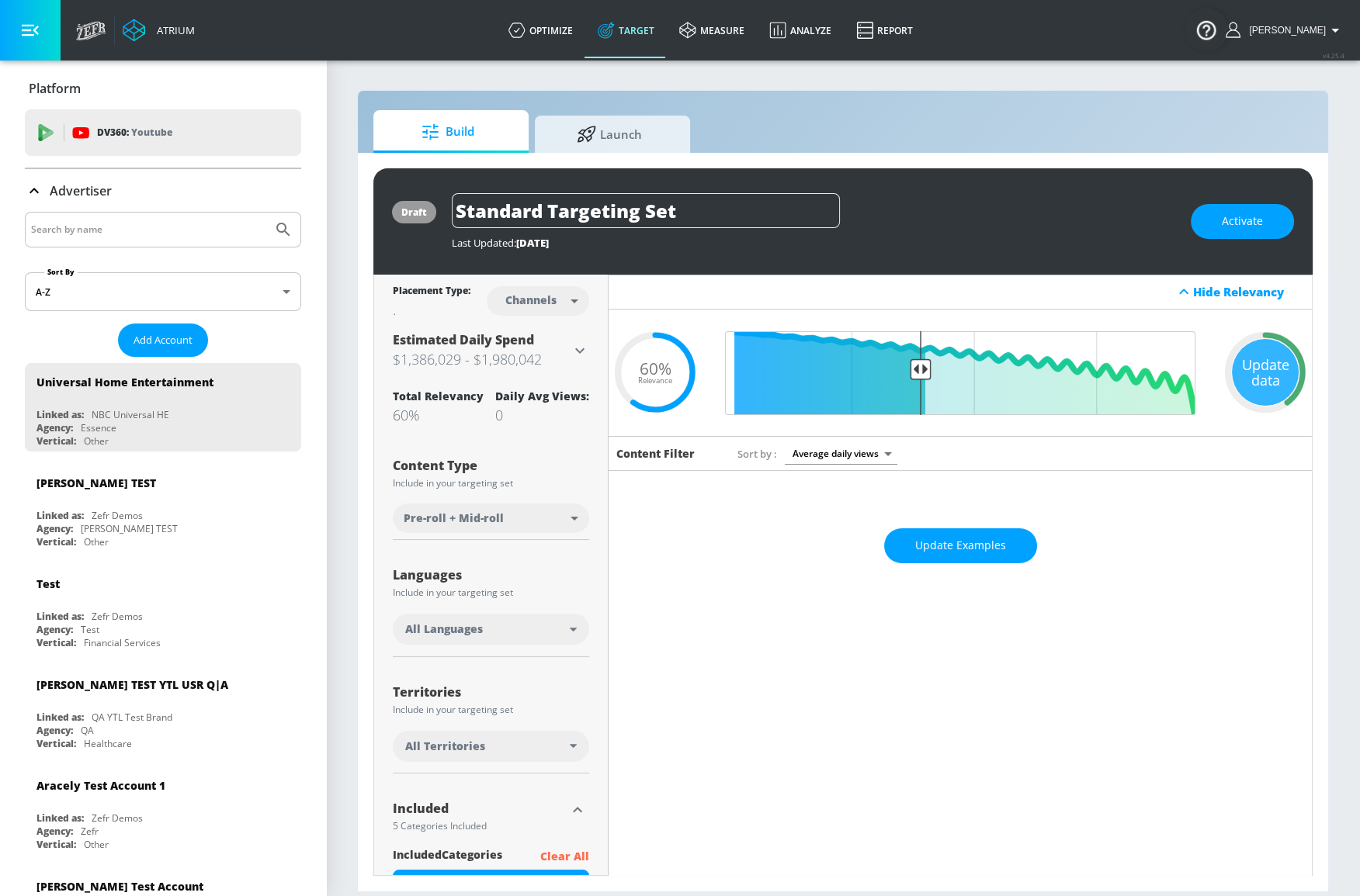
click at [86, 220] on input "Search by name" at bounding box center [148, 229] width 235 height 20
type input "universal"
click at [267, 213] on button "Submit Search" at bounding box center [283, 229] width 34 height 34
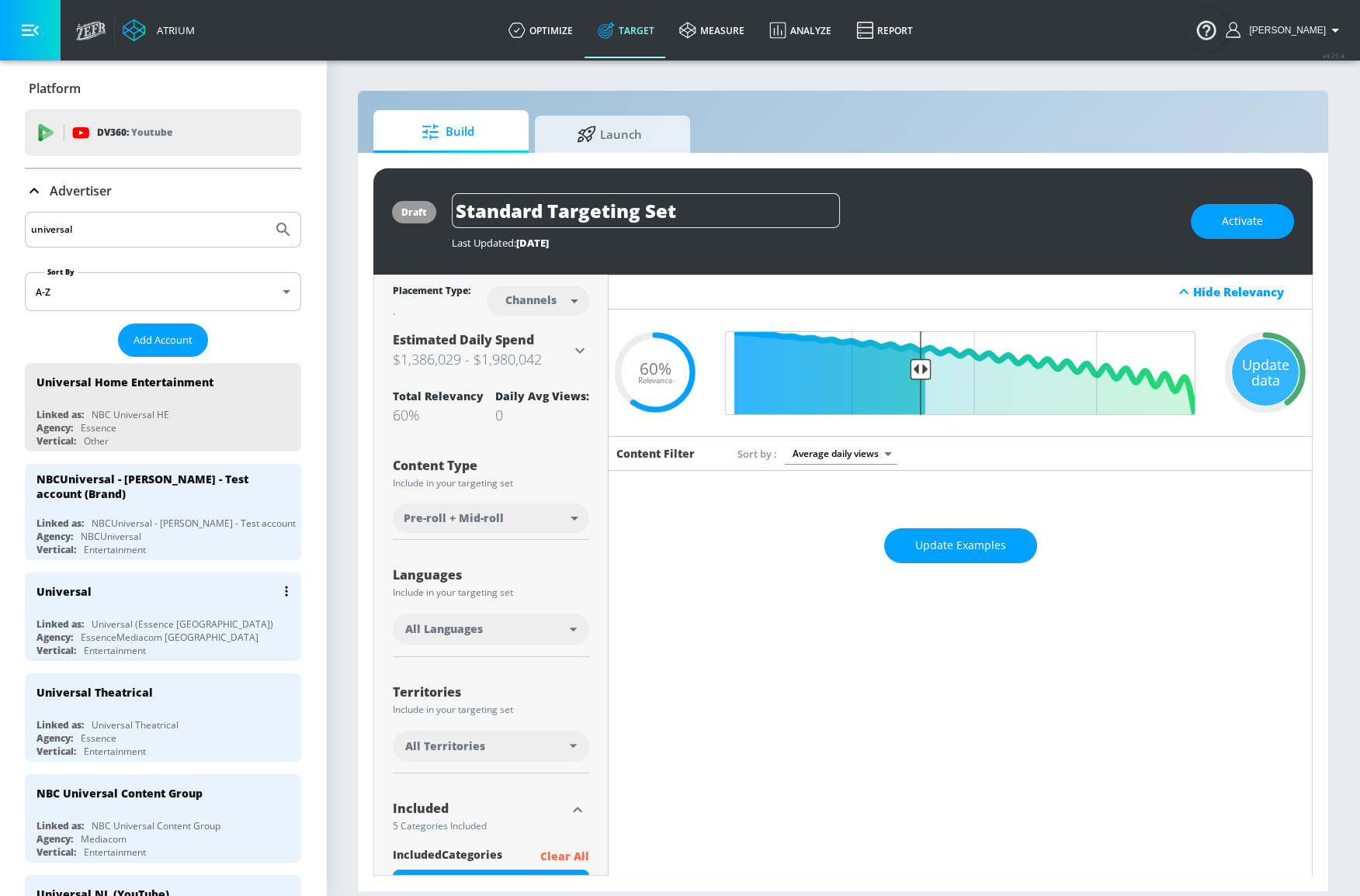
click at [199, 618] on div "Universal (Essence [GEOGRAPHIC_DATA])" at bounding box center [183, 625] width 182 height 14
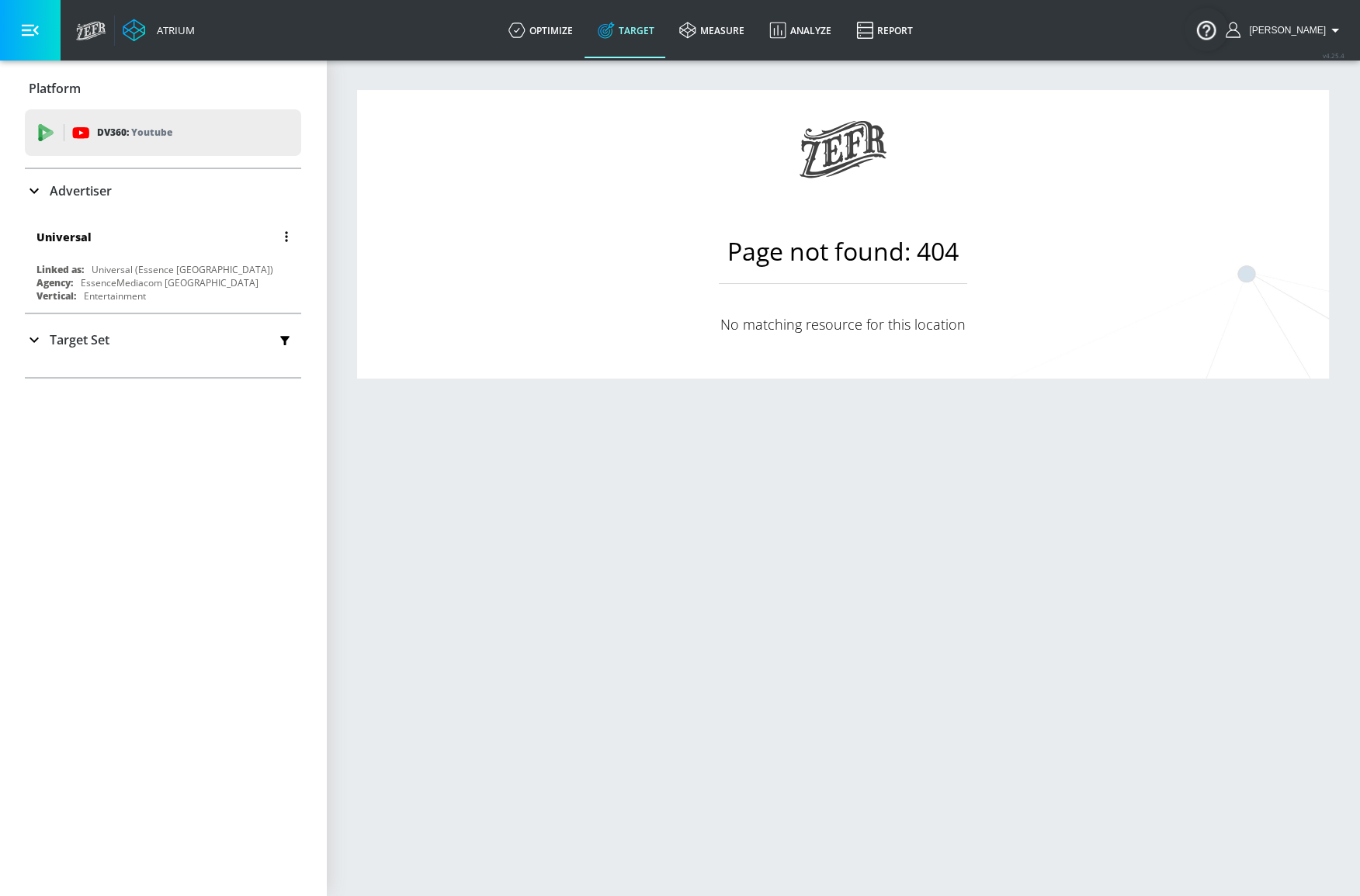
click at [223, 271] on div "Linked as: Universal (Essence Toronto)" at bounding box center [166, 270] width 261 height 14
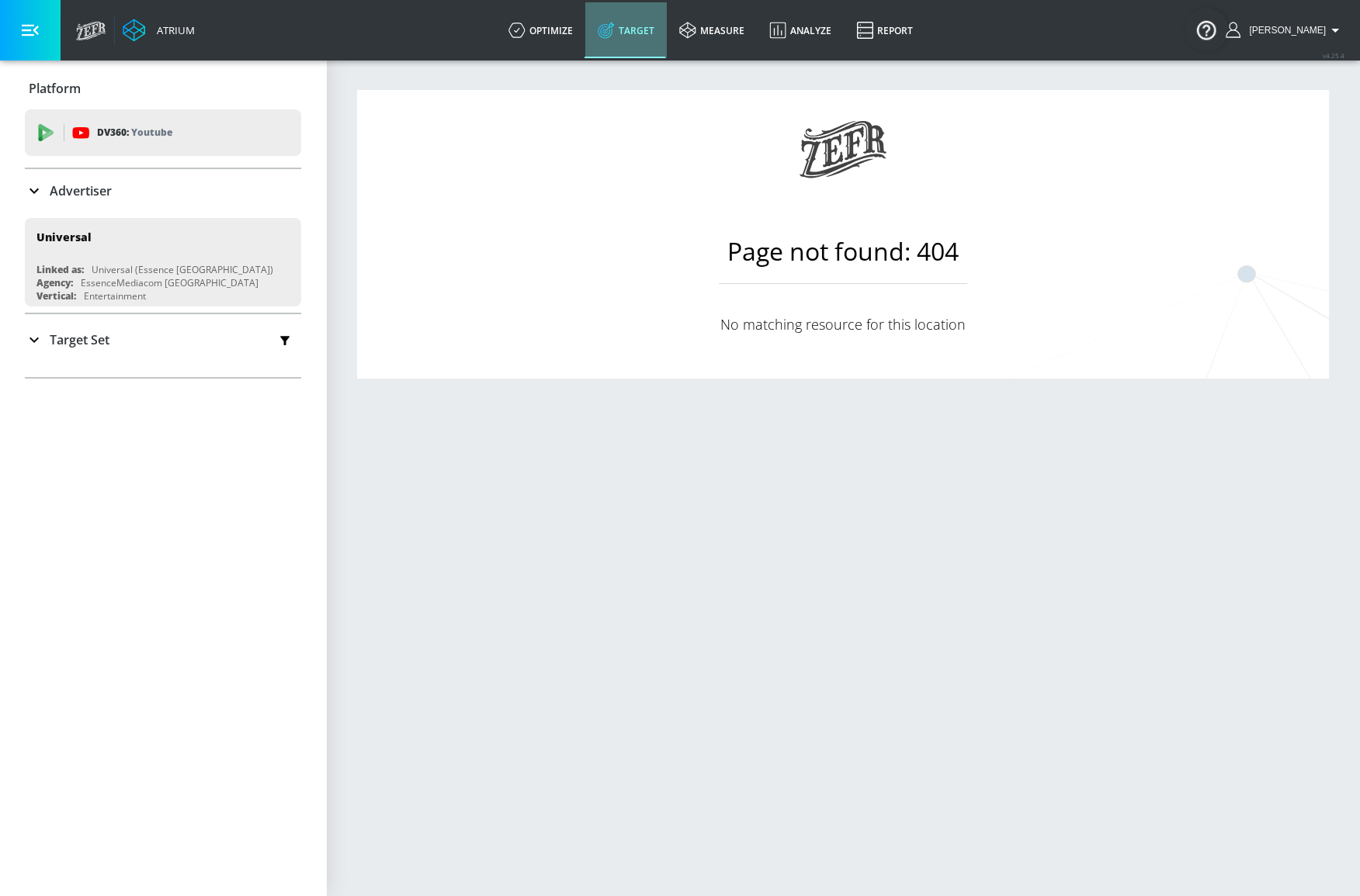
click at [640, 34] on link "Target" at bounding box center [625, 29] width 81 height 56
click at [525, 36] on icon at bounding box center [516, 29] width 17 height 17
click at [663, 38] on link "Target" at bounding box center [625, 29] width 81 height 56
click at [85, 183] on p "Advertiser" at bounding box center [81, 189] width 62 height 17
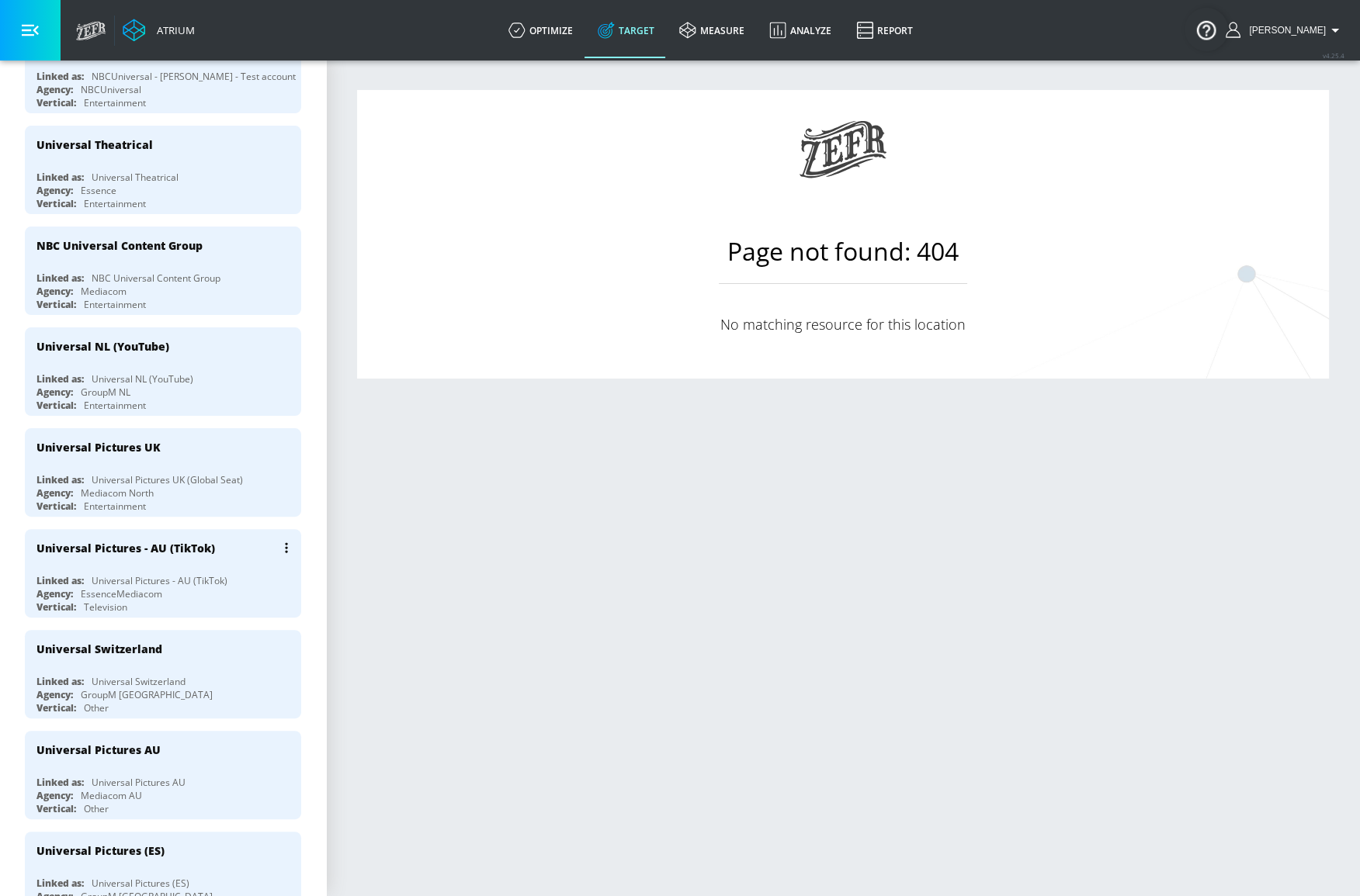
scroll to position [564, 0]
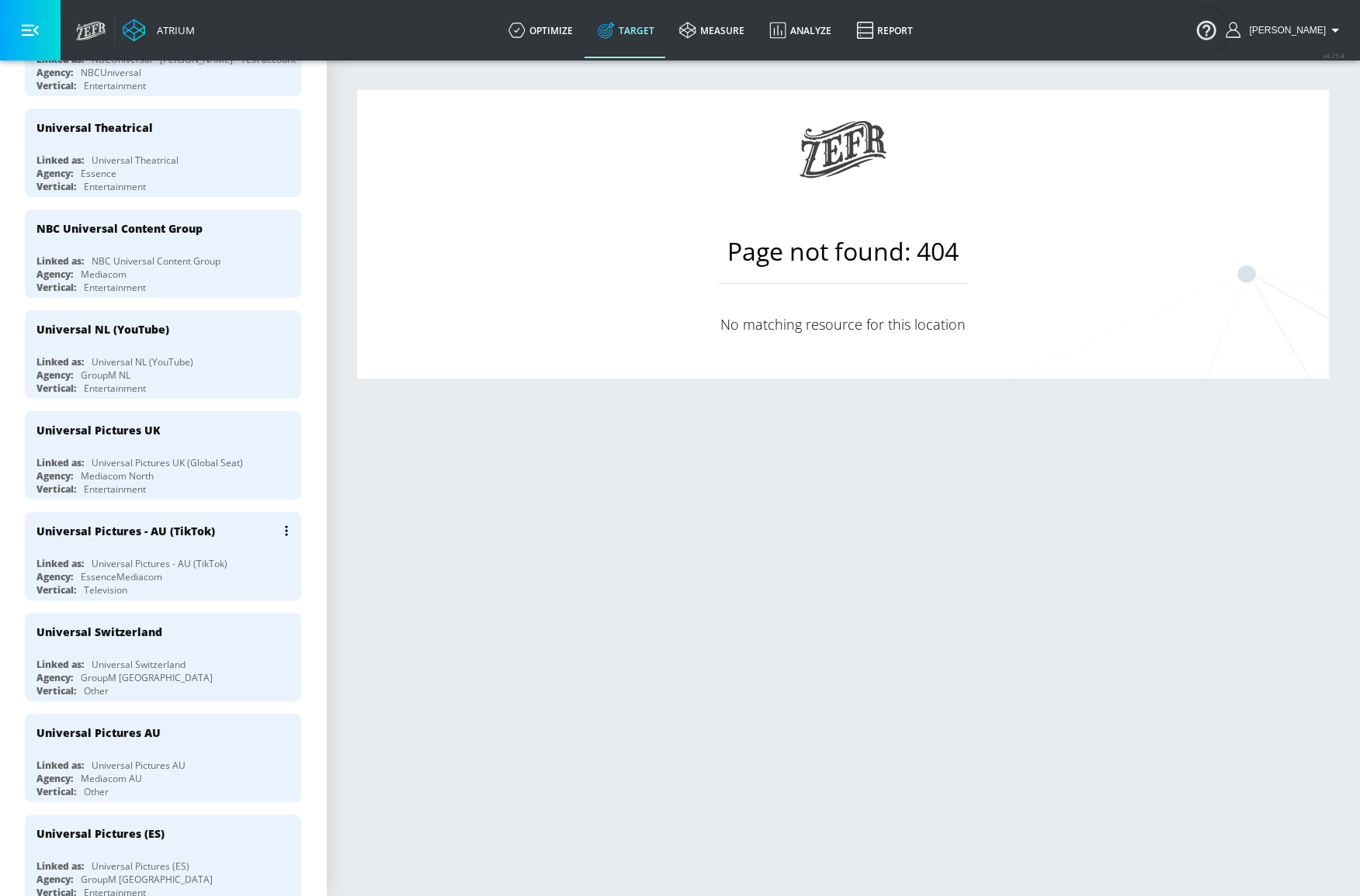
click at [184, 512] on div "Universal Pictures - AU (TikTok)" at bounding box center [166, 531] width 261 height 37
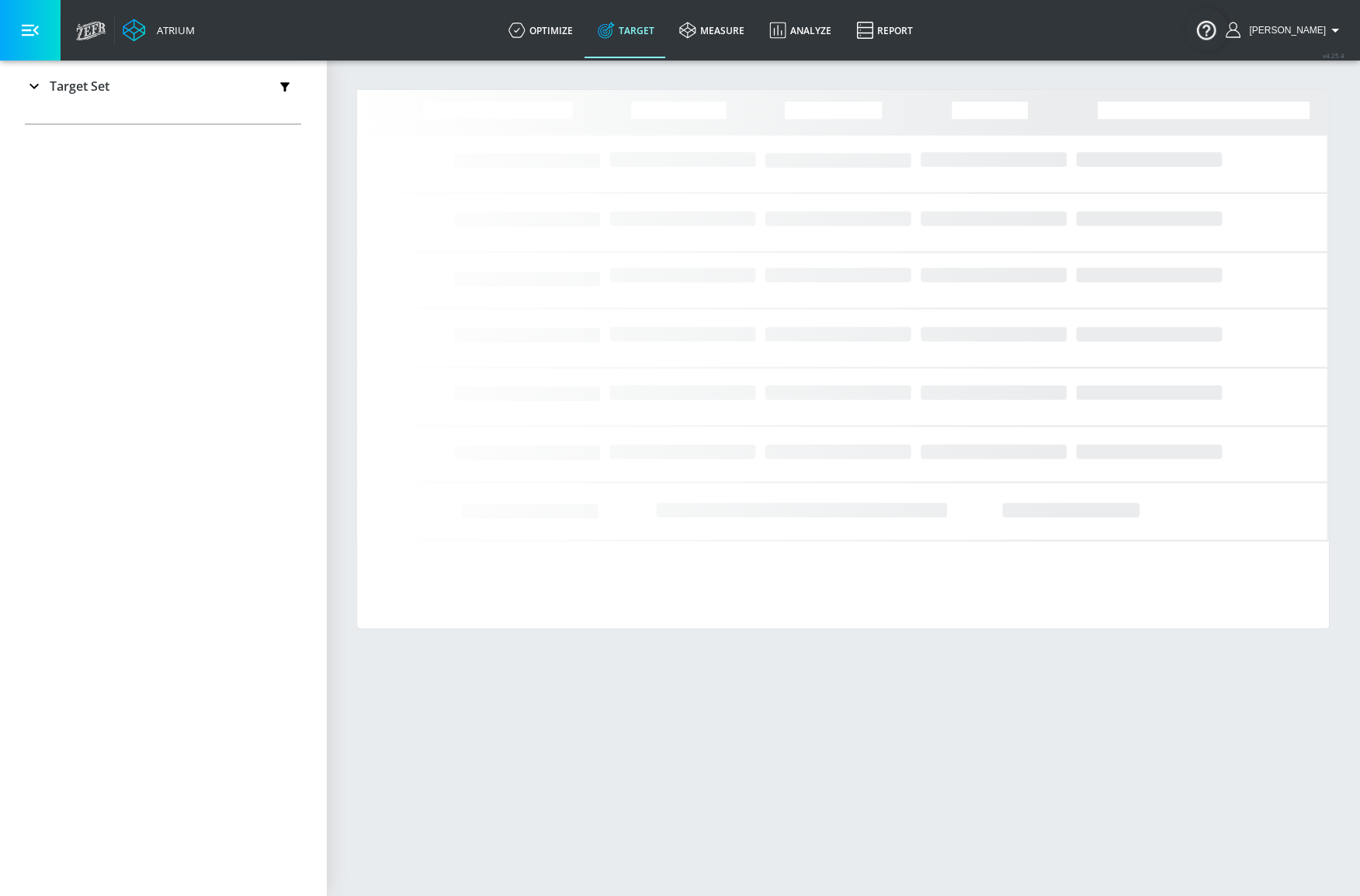
scroll to position [252, 0]
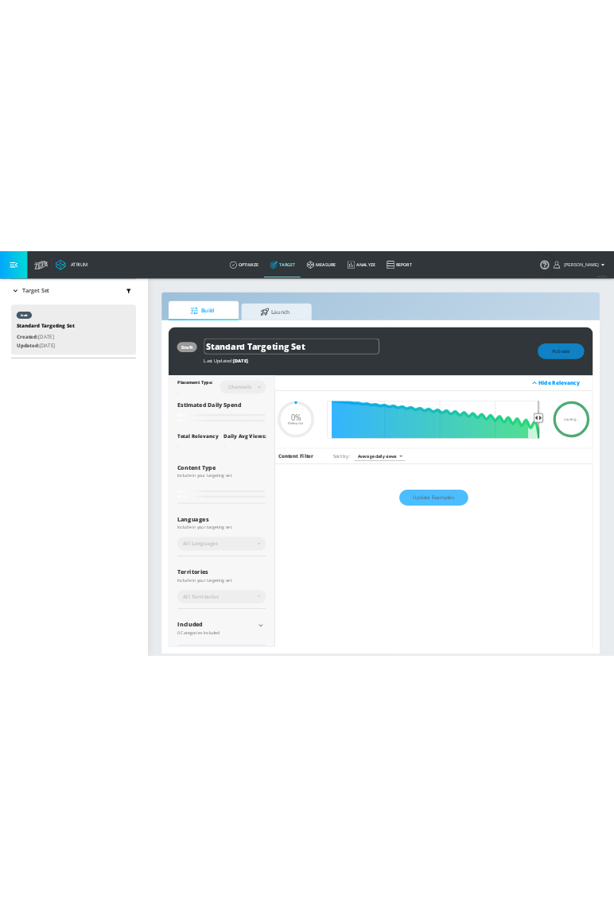
scroll to position [258, 0]
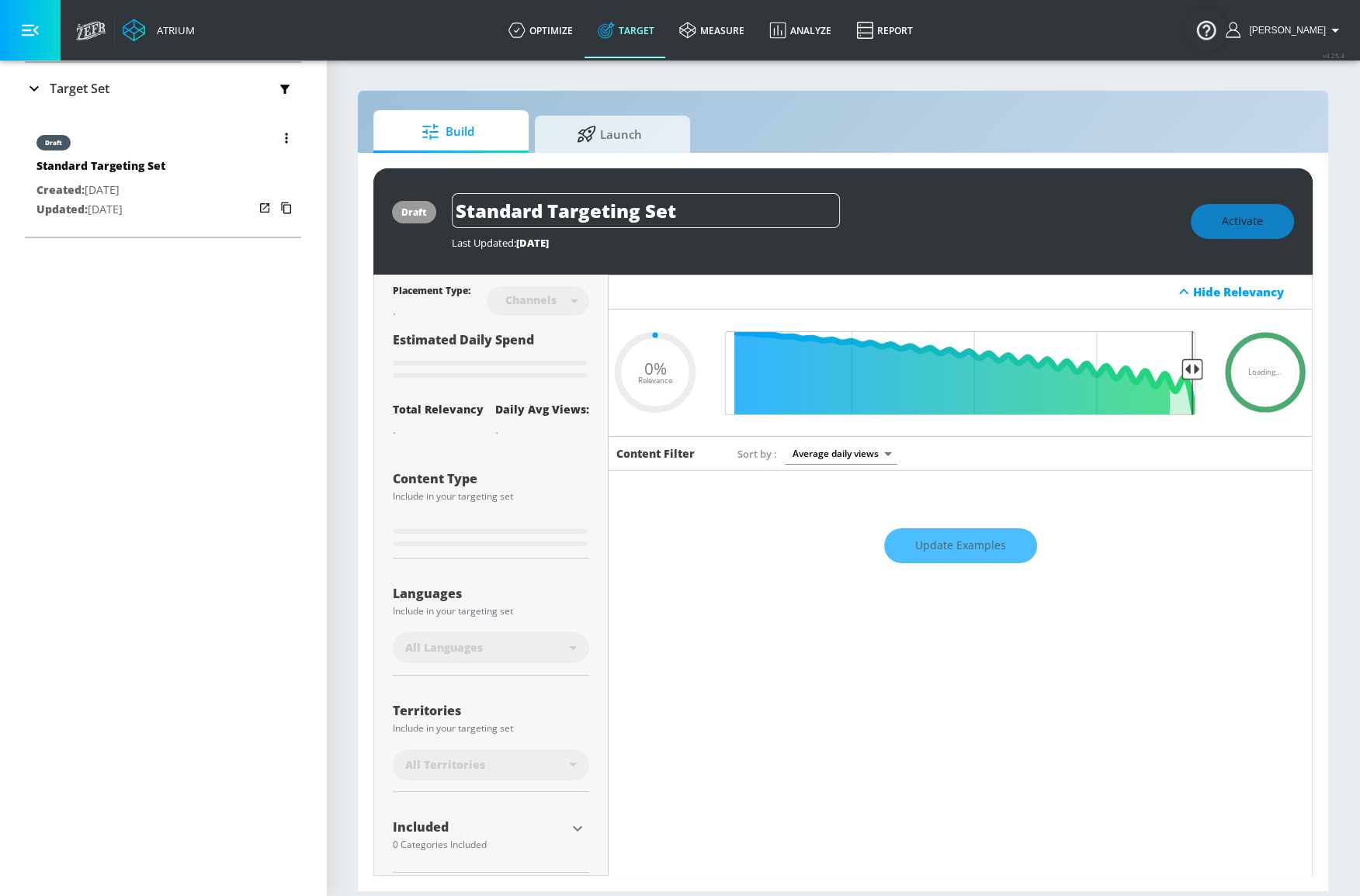
click at [165, 175] on div "Standard Targeting Set" at bounding box center [101, 169] width 129 height 22
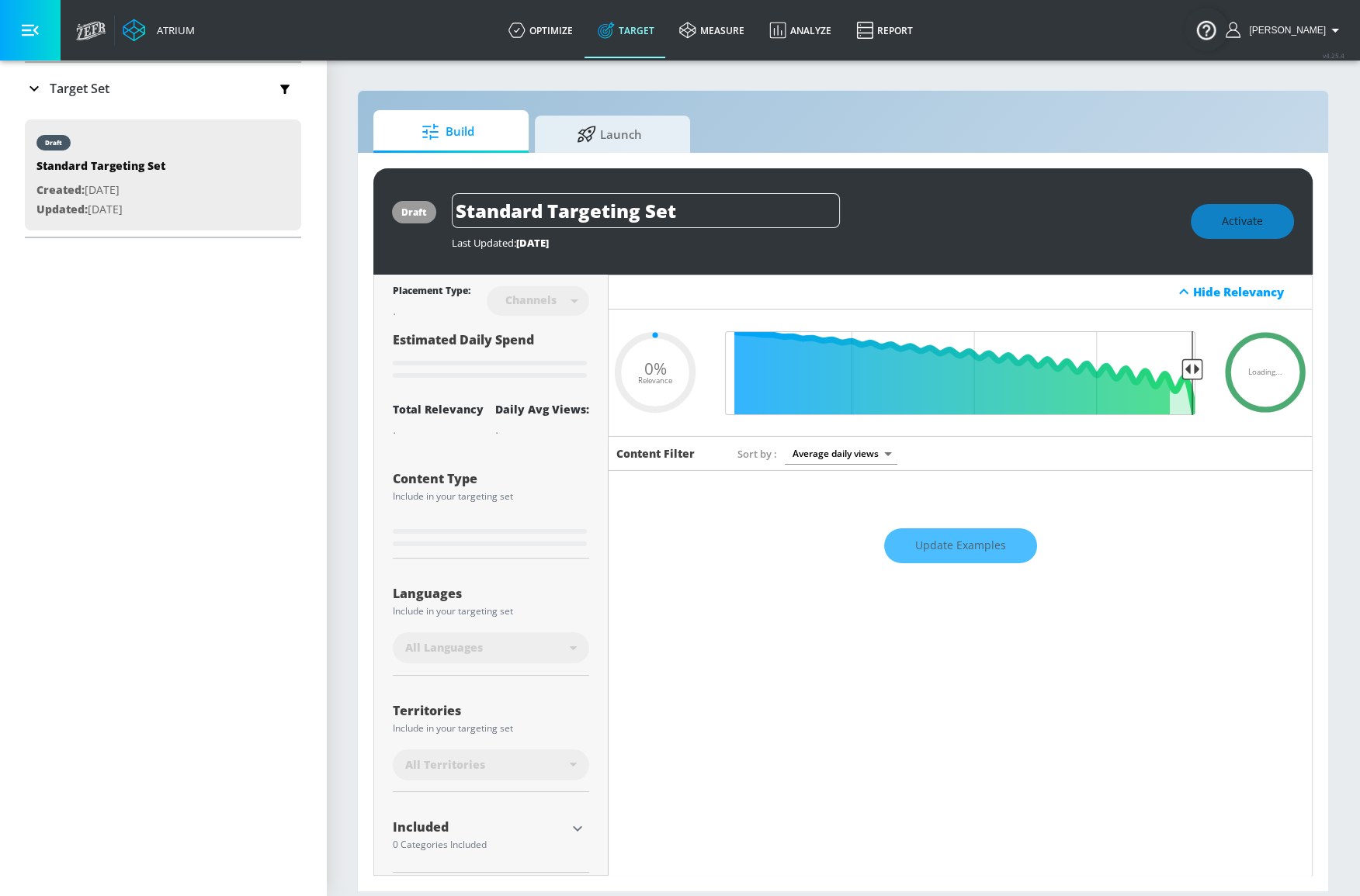
type input "0.6"
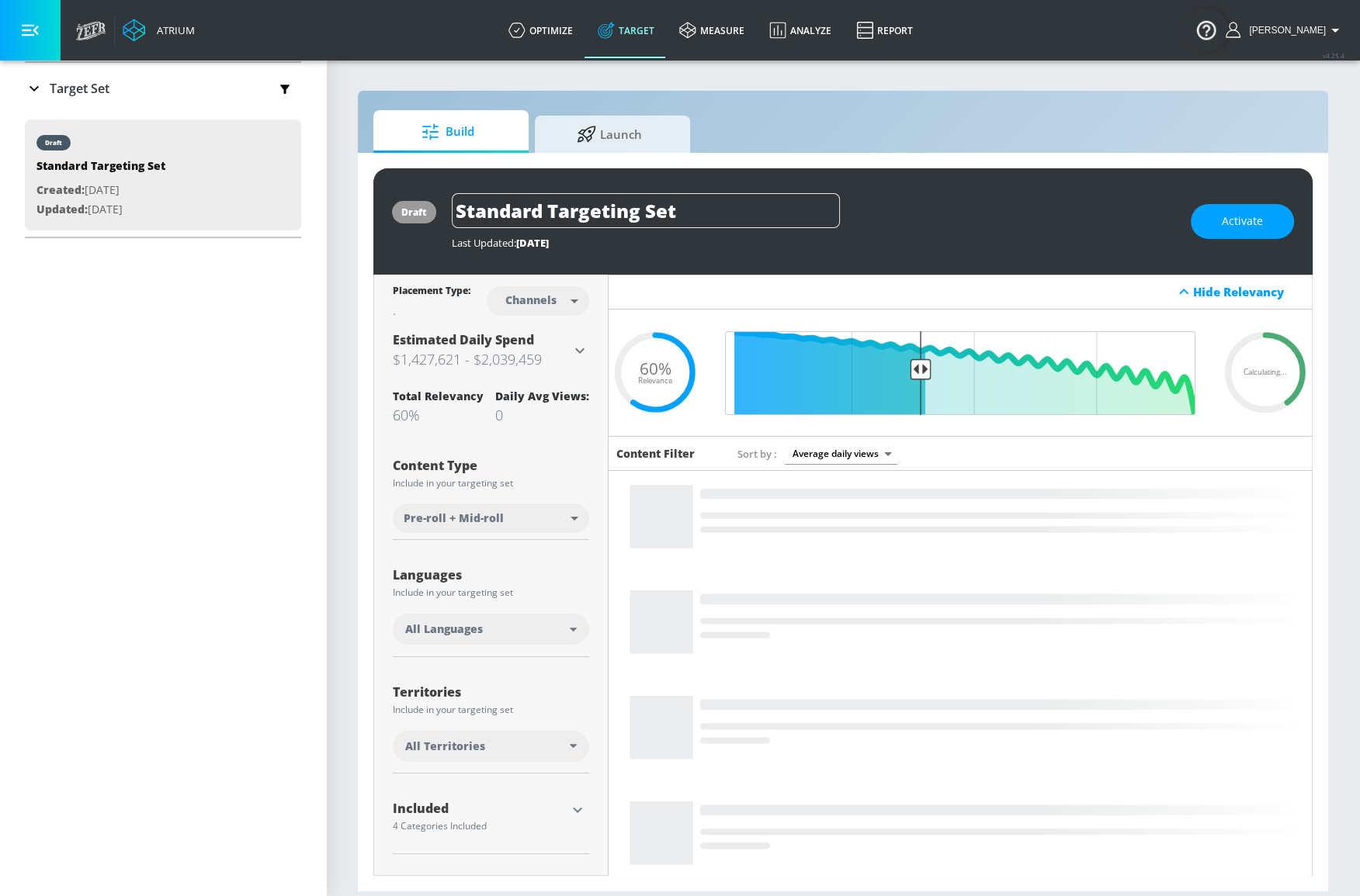
click at [42, 86] on icon at bounding box center [33, 88] width 19 height 19
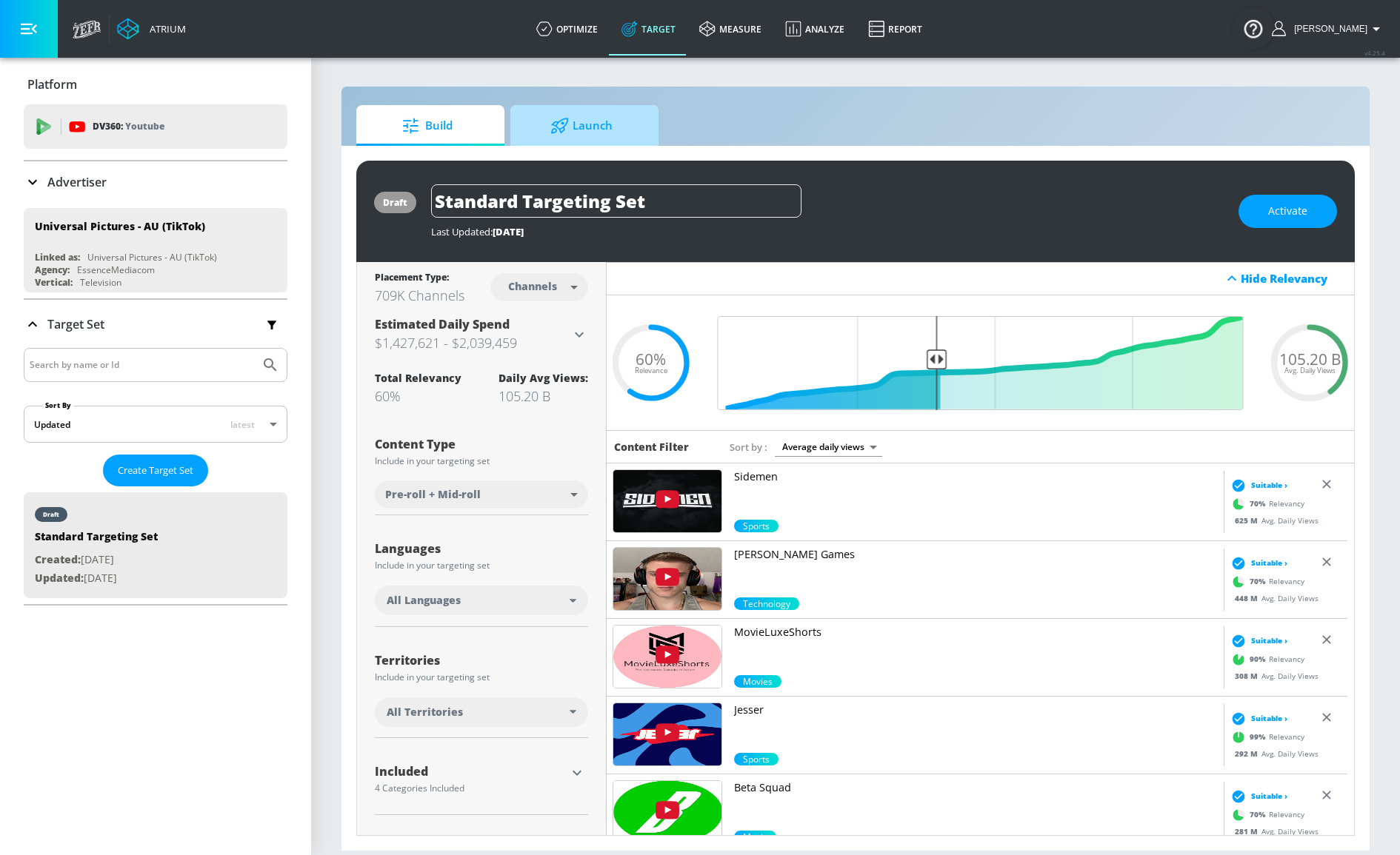
click at [592, 120] on span "Launch" at bounding box center [581, 126] width 113 height 35
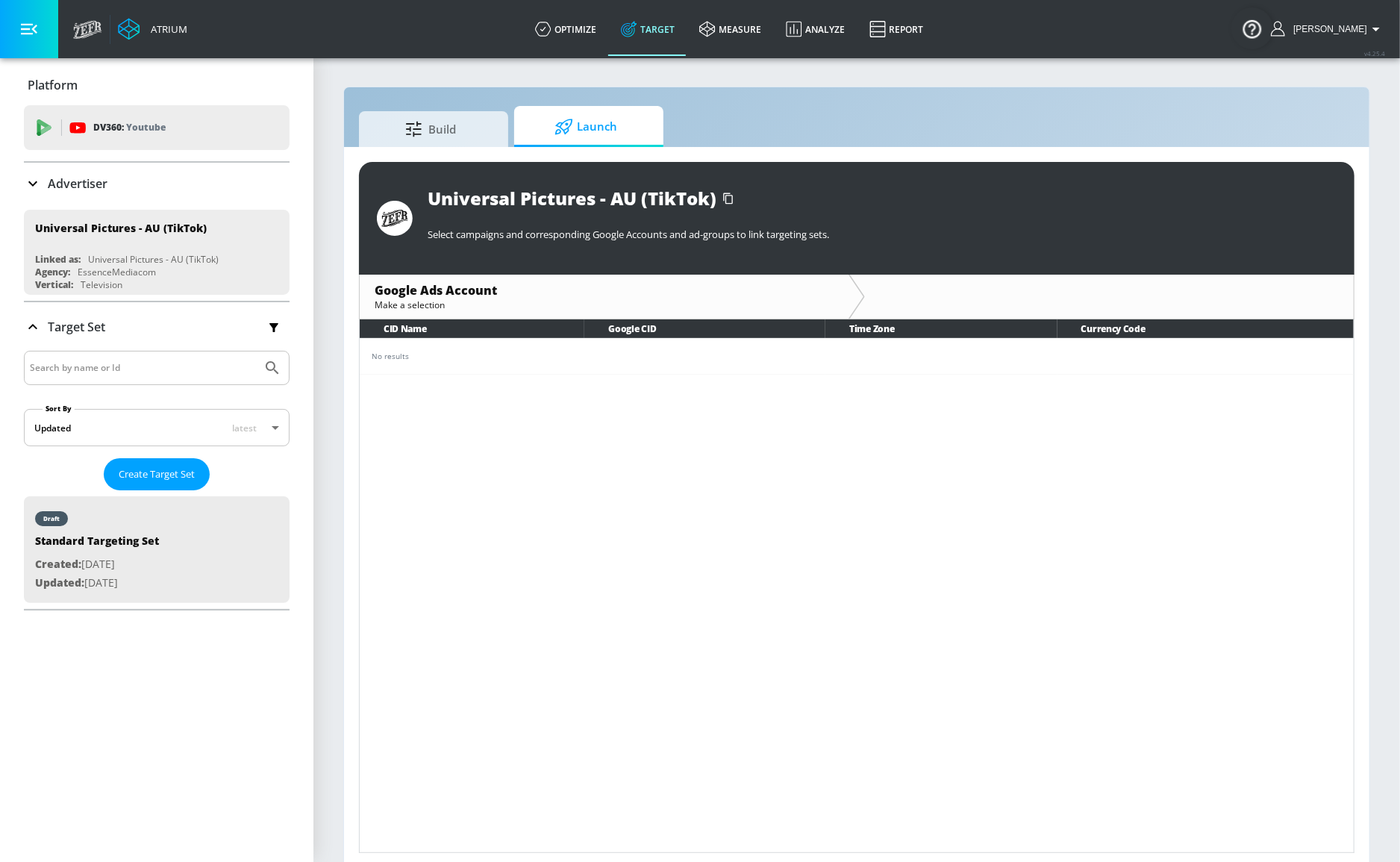
click at [115, 171] on div "Advertiser" at bounding box center [156, 183] width 266 height 42
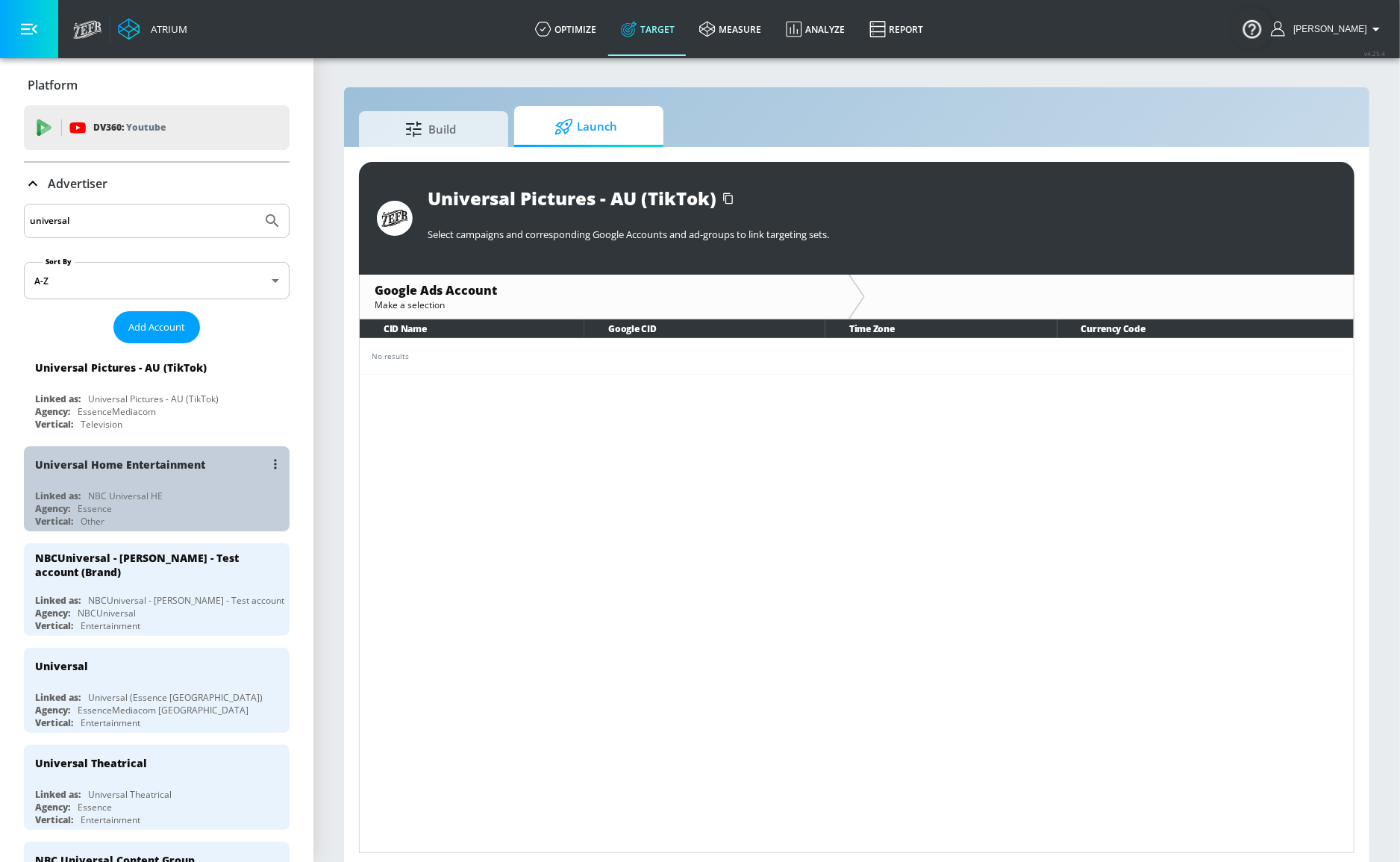
click at [181, 475] on div "Universal Home Entertainment" at bounding box center [160, 464] width 251 height 36
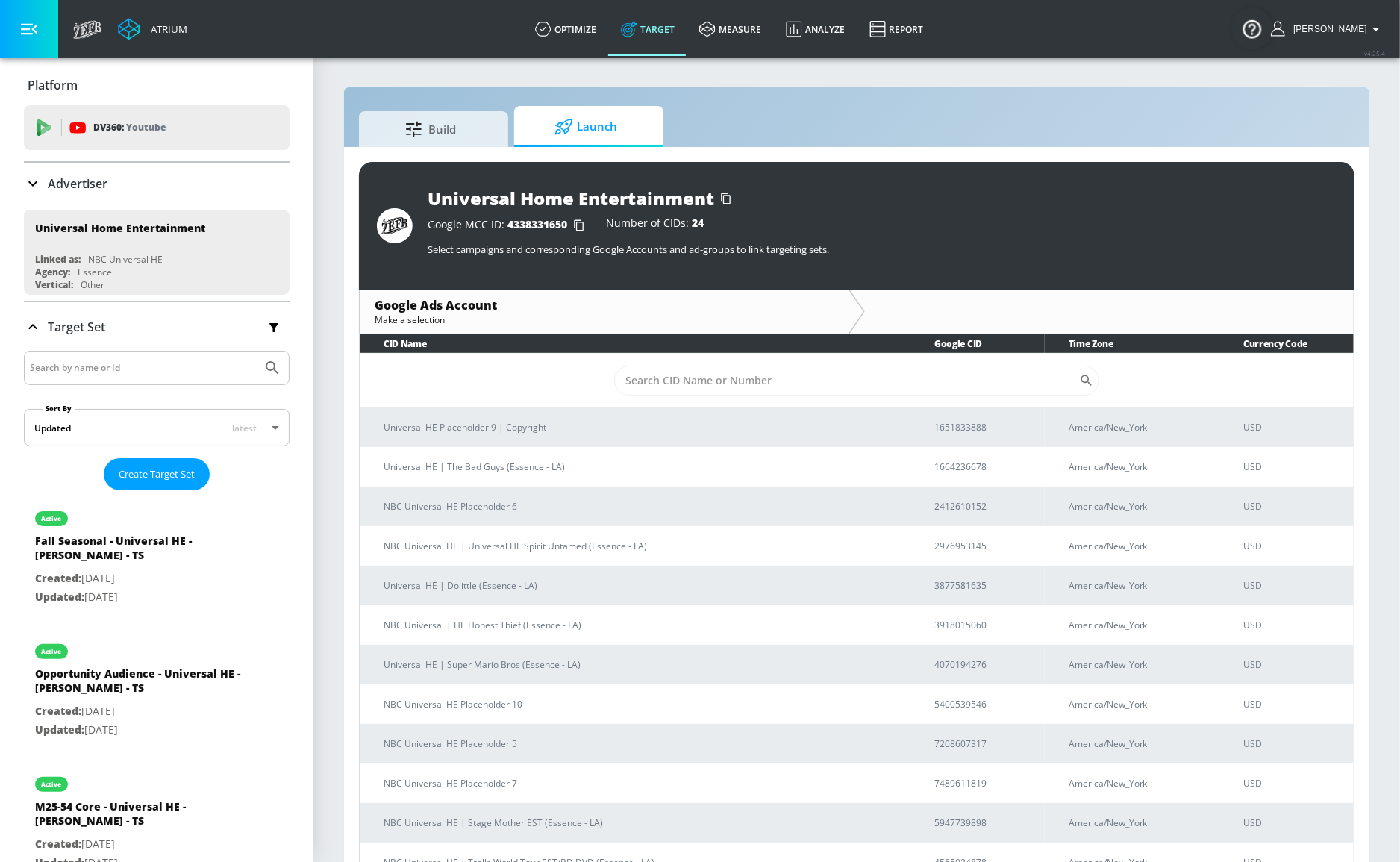
click at [500, 389] on td "​" at bounding box center [856, 380] width 994 height 54
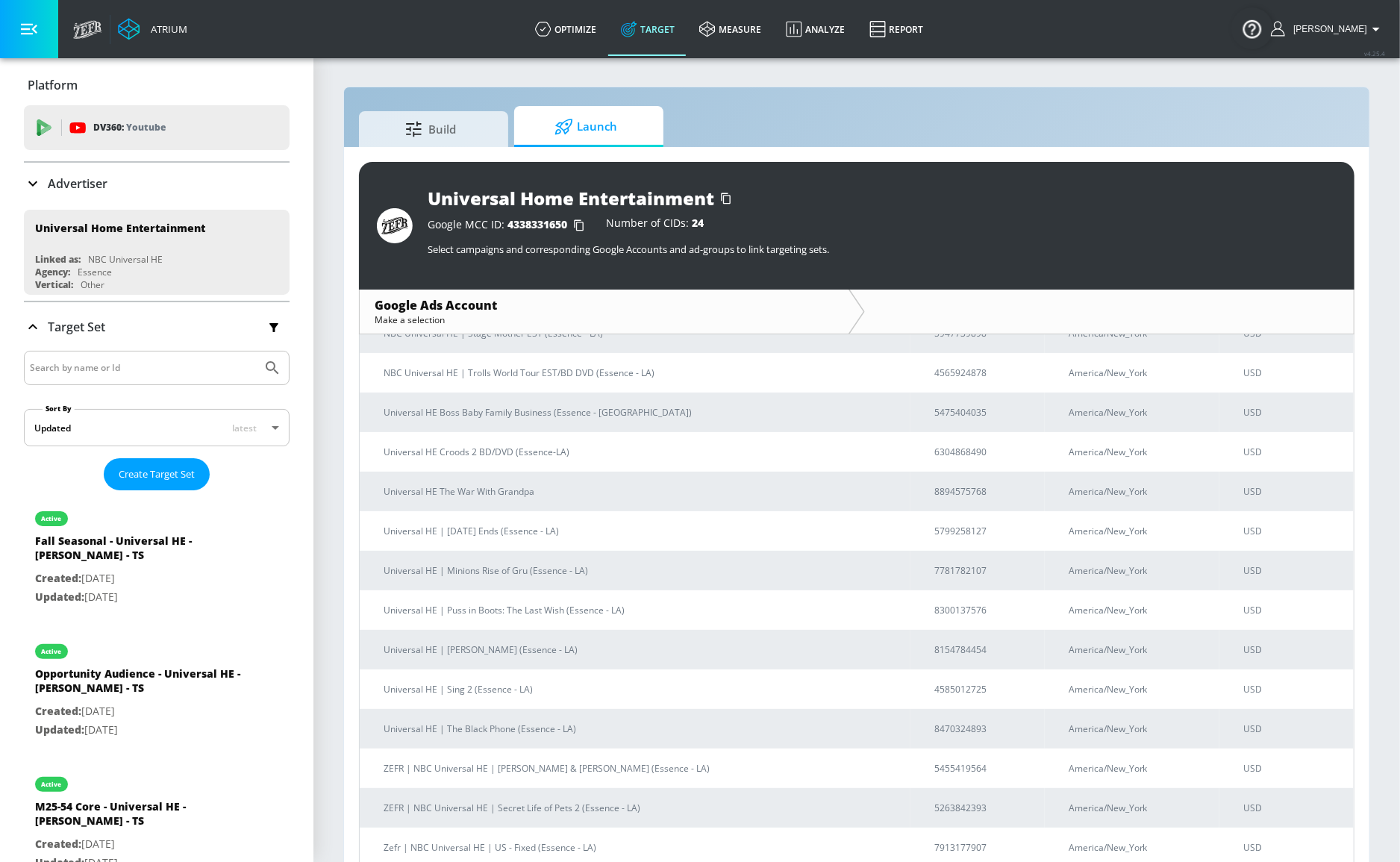
scroll to position [489, 0]
